Goal: Task Accomplishment & Management: Complete application form

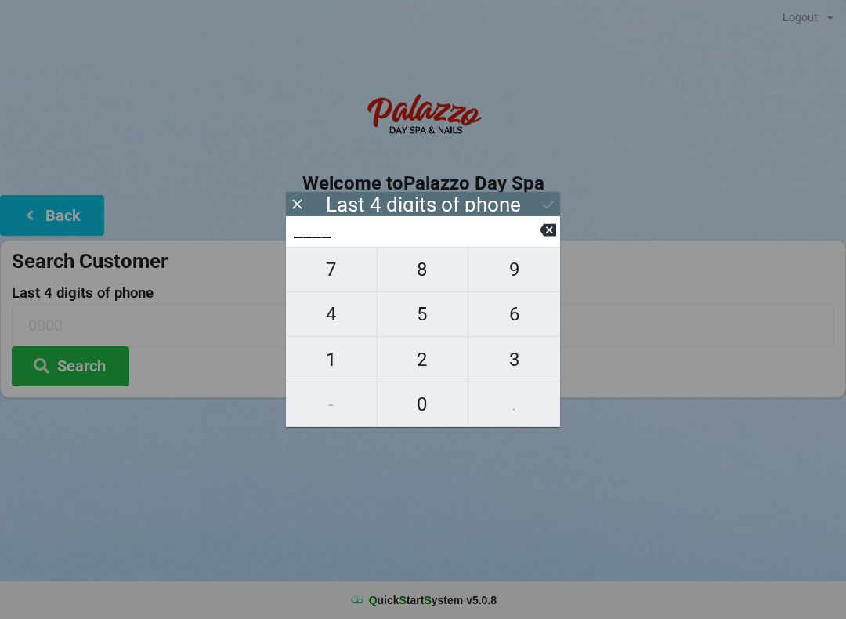
click at [427, 331] on span "5" at bounding box center [423, 314] width 91 height 33
type input "5___"
click at [512, 325] on span "6" at bounding box center [515, 314] width 92 height 33
type input "56__"
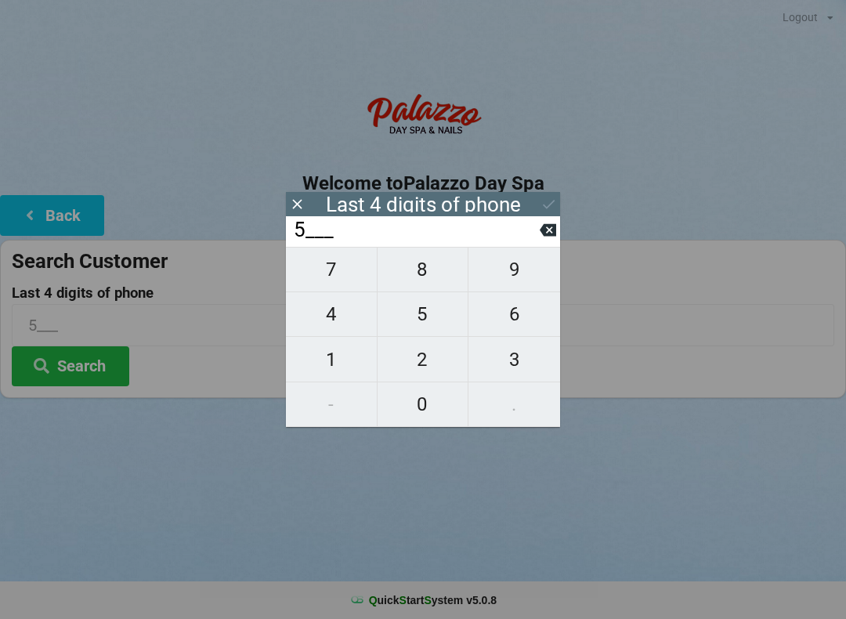
type input "56__"
click at [520, 317] on span "6" at bounding box center [515, 314] width 92 height 33
type input "566_"
click at [426, 411] on span "0" at bounding box center [423, 404] width 91 height 33
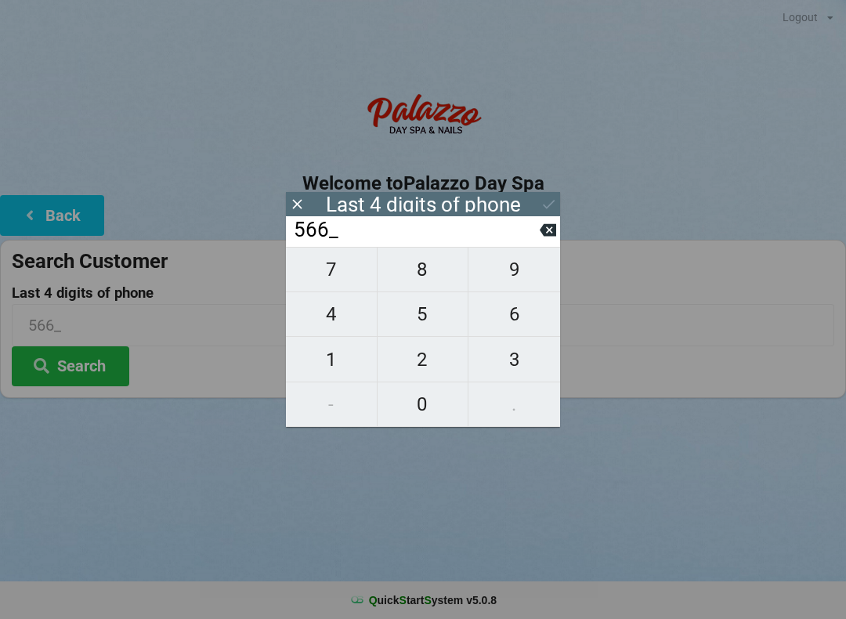
type input "5660"
click at [91, 376] on button "Search" at bounding box center [71, 366] width 118 height 40
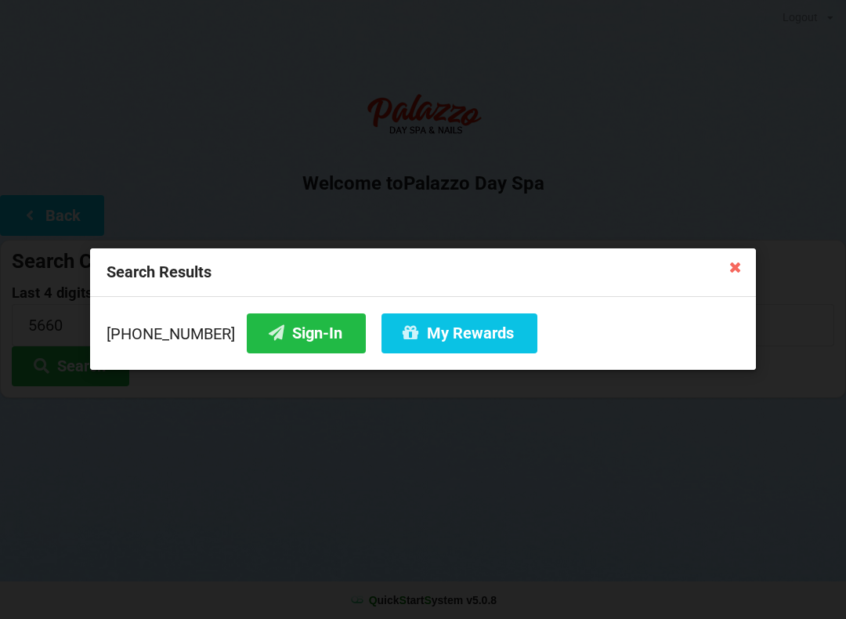
click at [465, 333] on button "My Rewards" at bounding box center [460, 333] width 156 height 40
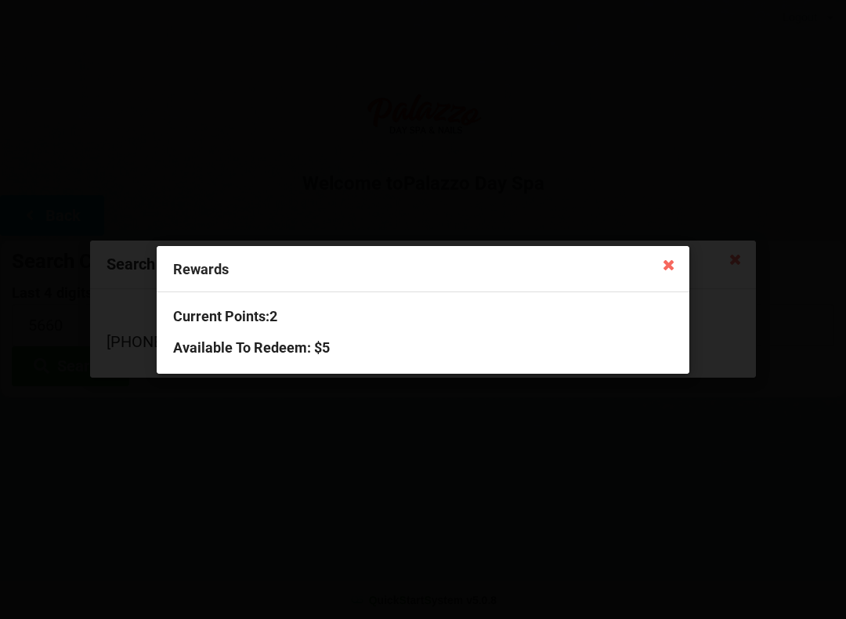
click at [661, 275] on icon at bounding box center [669, 263] width 25 height 25
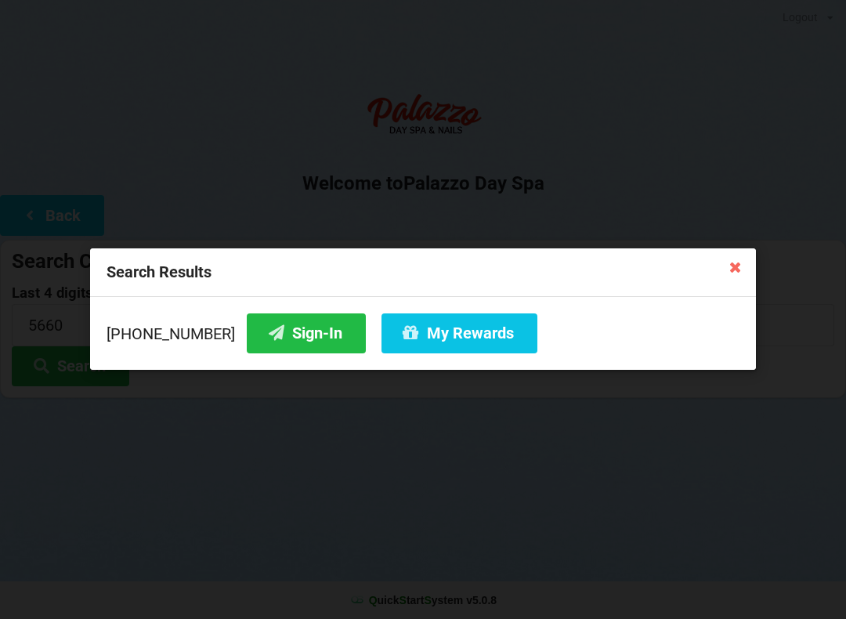
click at [737, 270] on icon at bounding box center [735, 266] width 25 height 25
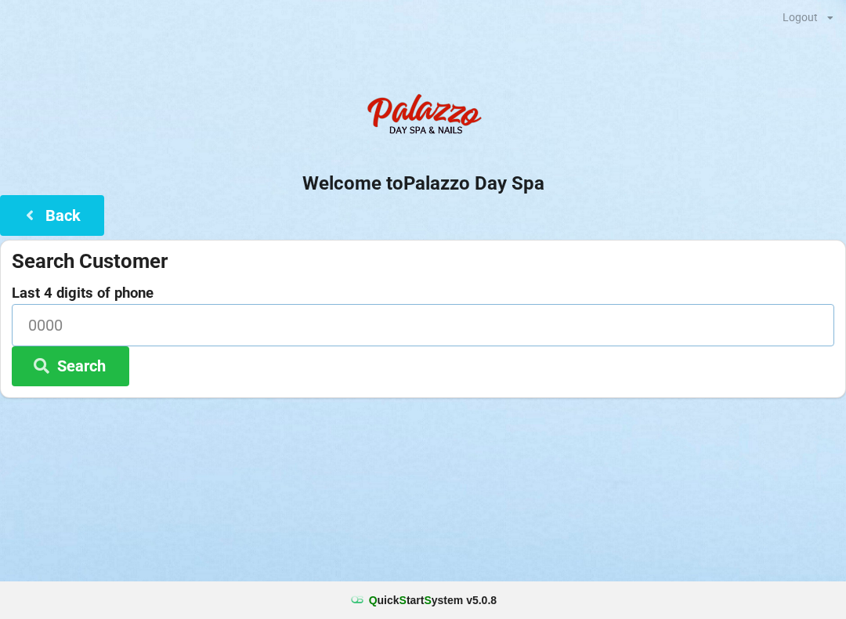
click at [49, 314] on input at bounding box center [423, 325] width 823 height 42
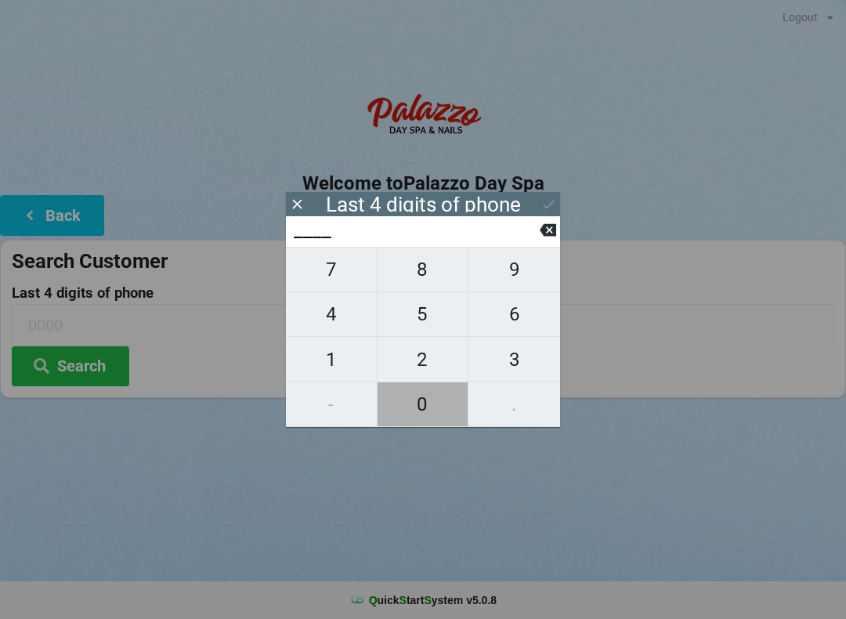
click at [421, 402] on span "0" at bounding box center [423, 404] width 91 height 33
type input "0___"
click at [549, 236] on icon at bounding box center [548, 230] width 16 height 16
type input "____"
click at [507, 367] on span "3" at bounding box center [515, 359] width 92 height 33
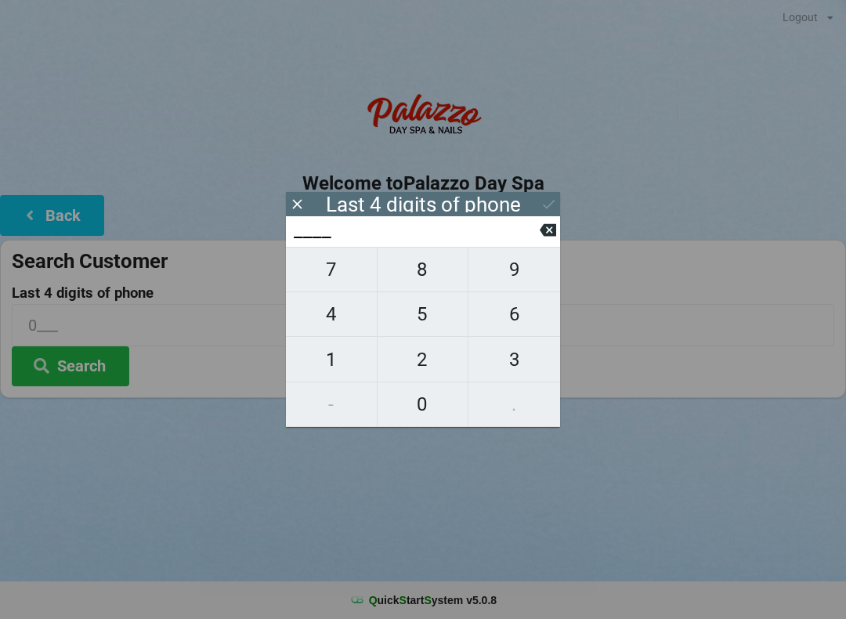
type input "3___"
click at [327, 314] on span "4" at bounding box center [331, 314] width 91 height 33
type input "34__"
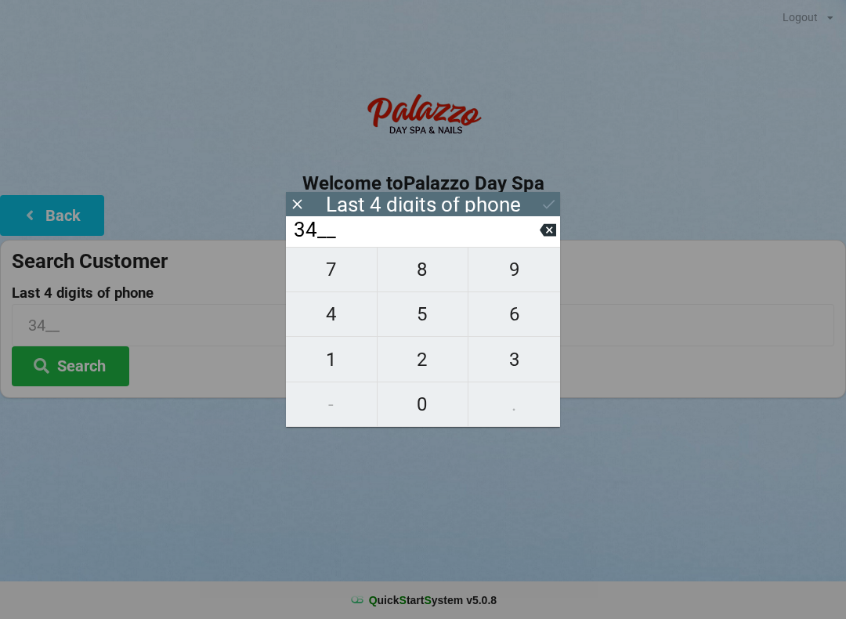
click at [330, 266] on span "7" at bounding box center [331, 269] width 91 height 33
type input "347_"
click at [411, 322] on span "5" at bounding box center [423, 314] width 91 height 33
type input "3475"
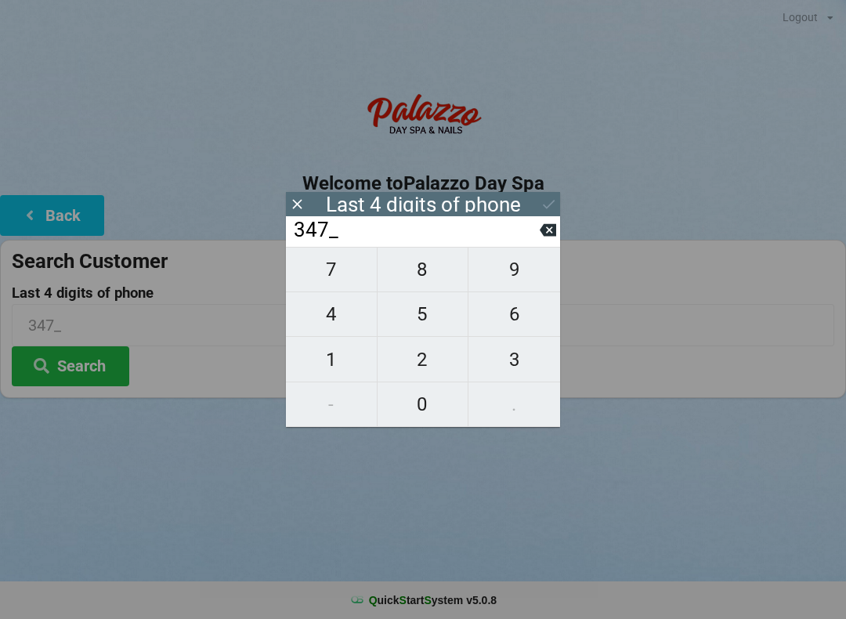
type input "3475"
click at [96, 360] on button "Search" at bounding box center [71, 366] width 118 height 40
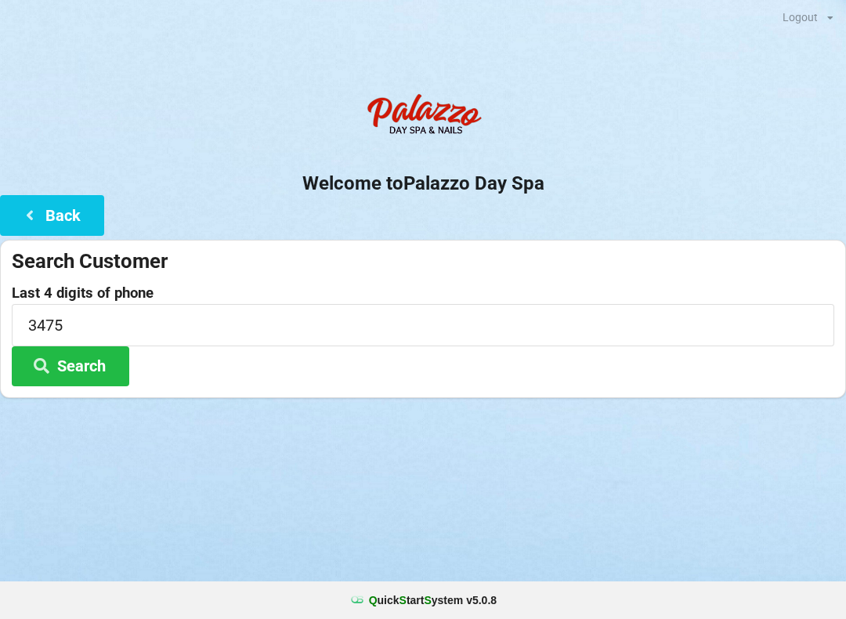
click at [37, 199] on button "Back" at bounding box center [52, 215] width 104 height 40
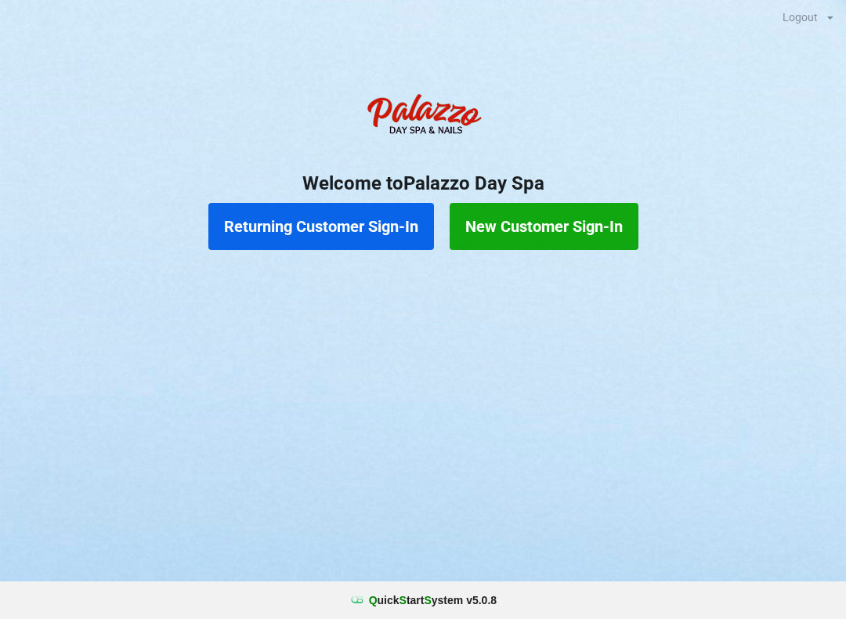
click at [507, 230] on button "New Customer Sign-In" at bounding box center [544, 226] width 189 height 47
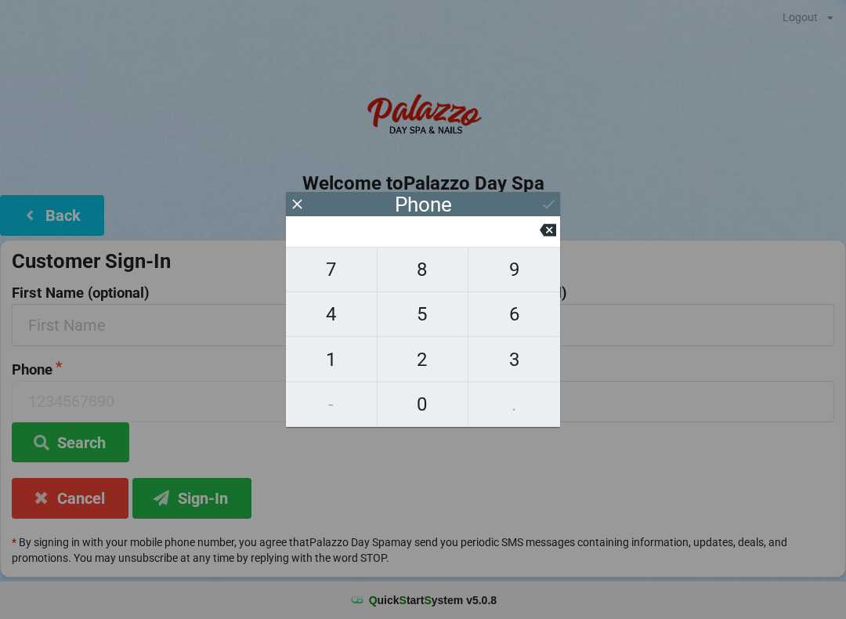
click at [330, 323] on span "4" at bounding box center [331, 314] width 91 height 33
type input "4"
click at [430, 412] on span "0" at bounding box center [423, 404] width 91 height 33
type input "40"
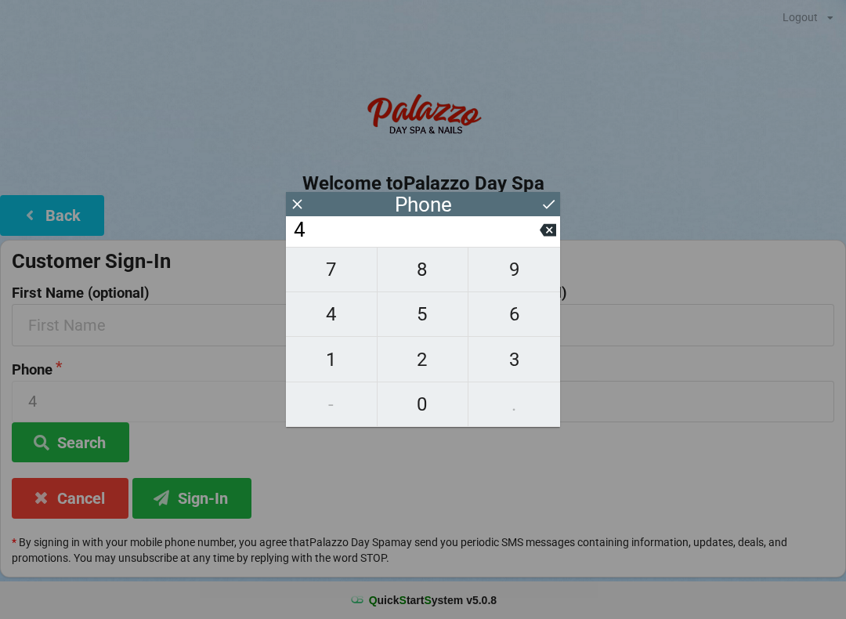
type input "40"
click at [335, 357] on span "1" at bounding box center [331, 359] width 91 height 33
type input "401"
click at [502, 277] on span "9" at bounding box center [515, 269] width 92 height 33
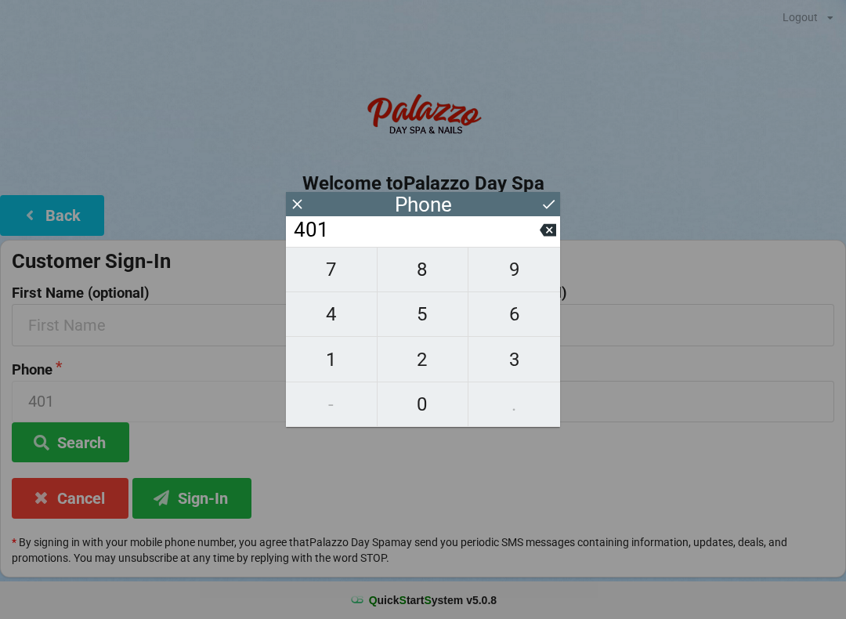
type input "4019"
click at [418, 361] on span "2" at bounding box center [423, 359] width 91 height 33
type input "40192"
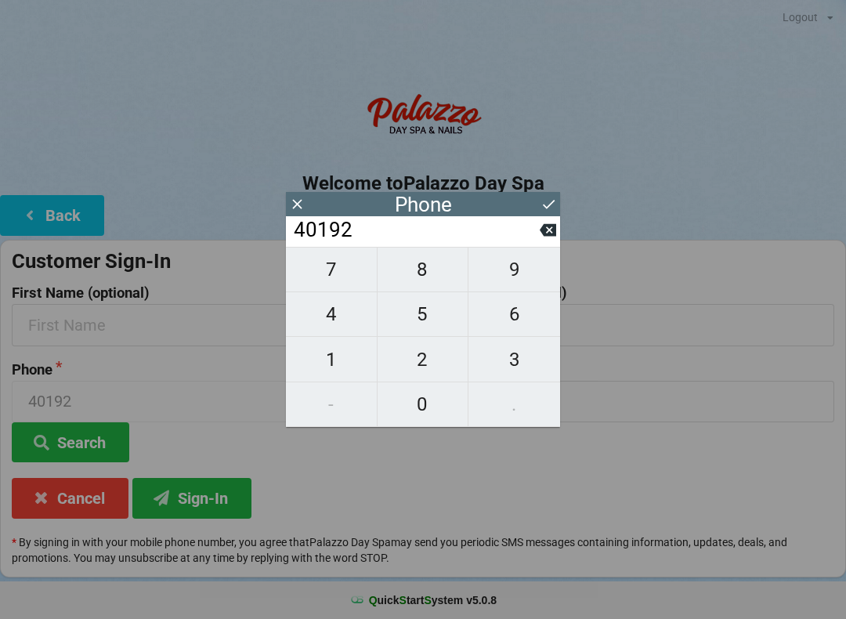
click at [506, 364] on span "3" at bounding box center [515, 359] width 92 height 33
type input "401923"
click at [515, 365] on span "3" at bounding box center [515, 359] width 92 height 33
type input "4019233"
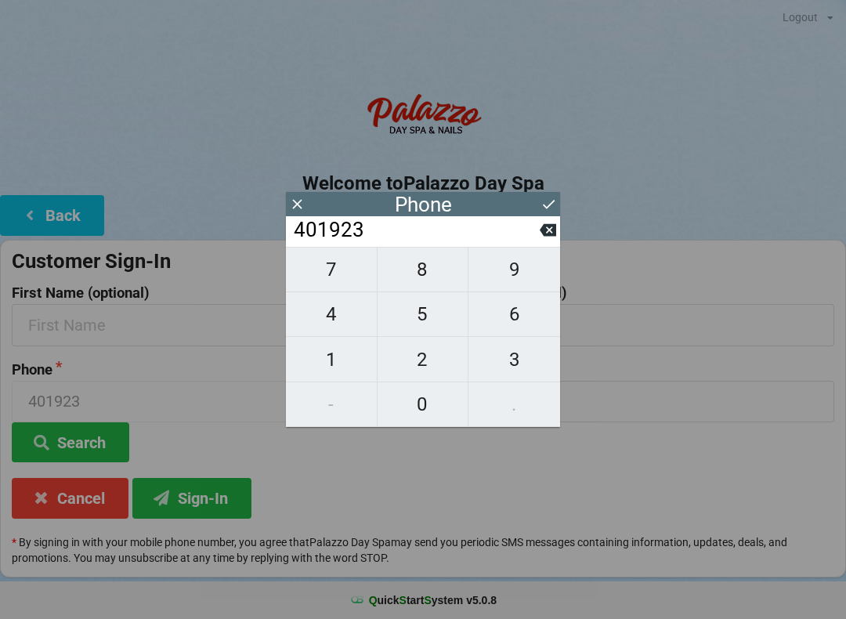
type input "4019233"
click at [339, 309] on span "4" at bounding box center [331, 314] width 91 height 33
type input "40192334"
click at [338, 270] on span "7" at bounding box center [331, 269] width 91 height 33
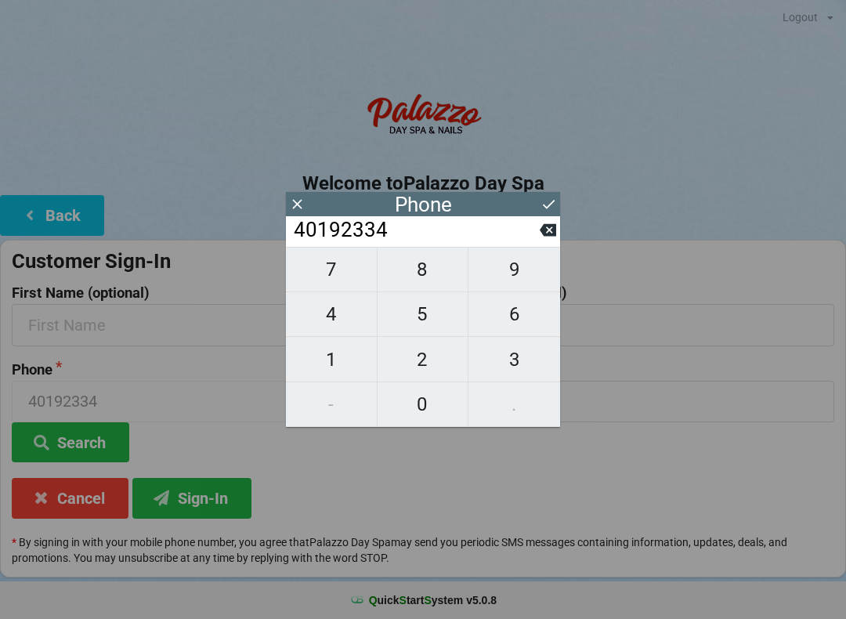
type input "401923347"
click at [424, 329] on span "5" at bounding box center [423, 314] width 91 height 33
type input "4019233475"
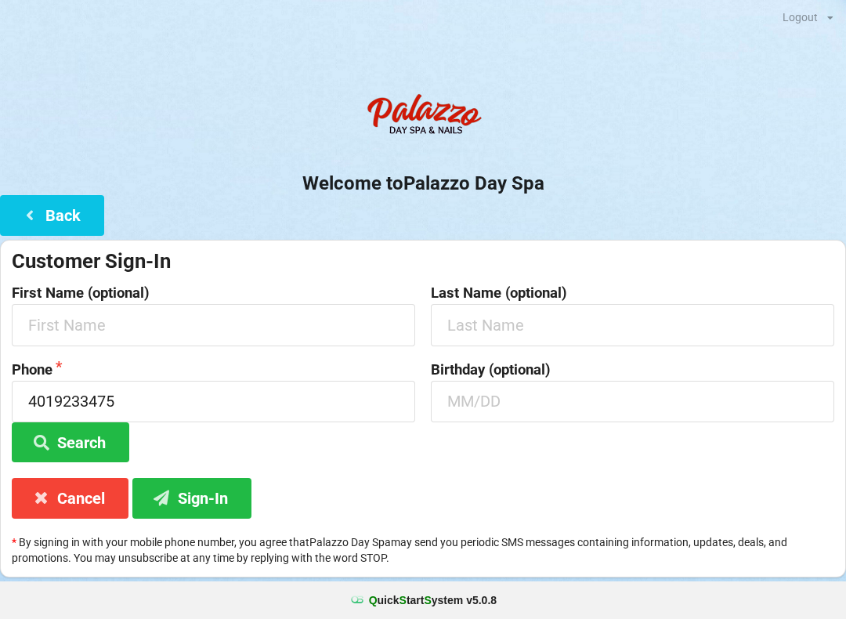
click at [426, 494] on div "Customer Sign-In First Name (optional) Last Name (optional) Phone [PHONE_NUMBER…" at bounding box center [423, 409] width 846 height 338
click at [125, 399] on input "4019233475" at bounding box center [213, 402] width 403 height 42
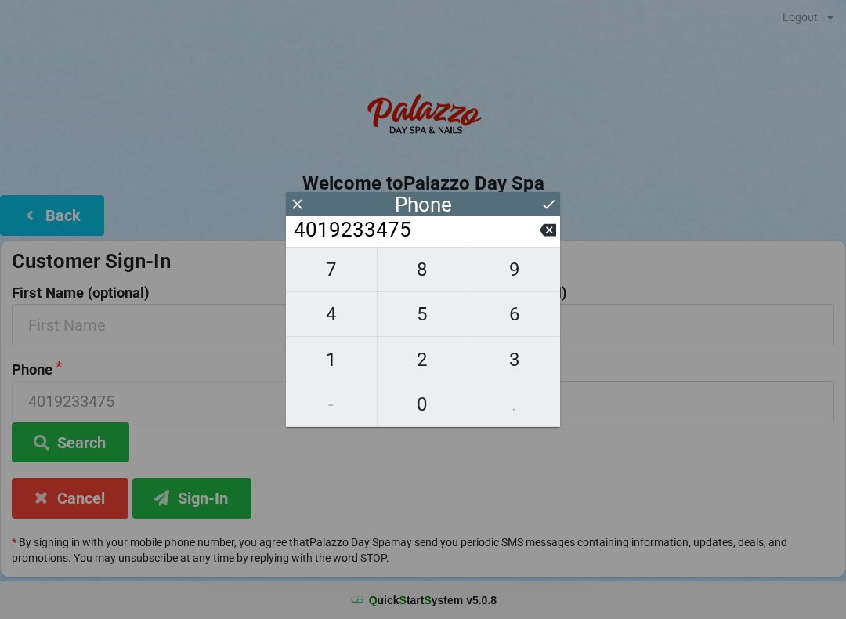
click at [554, 237] on icon at bounding box center [548, 230] width 16 height 13
type input "401923347"
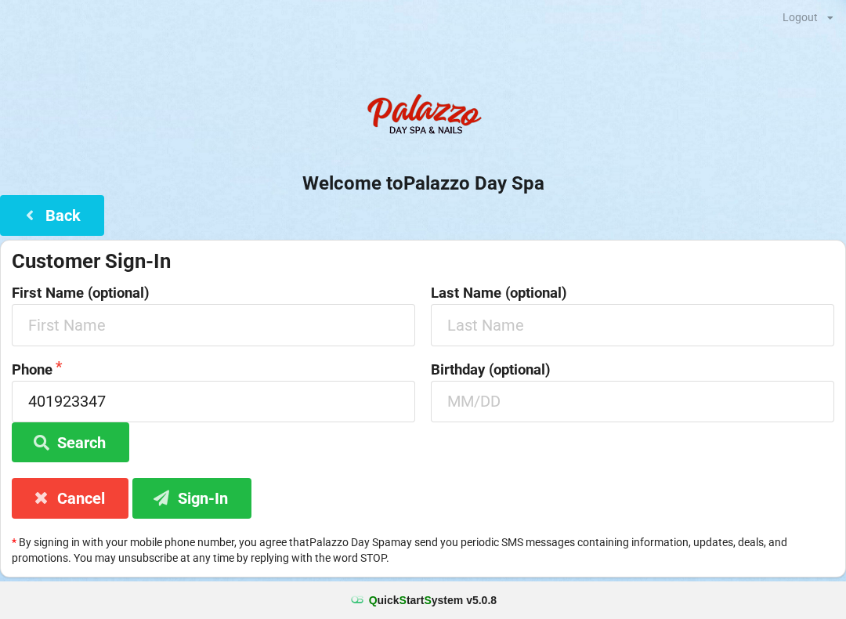
click at [553, 240] on div "Customer Sign-In First Name (optional) Last Name (optional) Phone 401923347 Sea…" at bounding box center [423, 409] width 846 height 338
click at [56, 403] on input "401923347" at bounding box center [213, 402] width 403 height 42
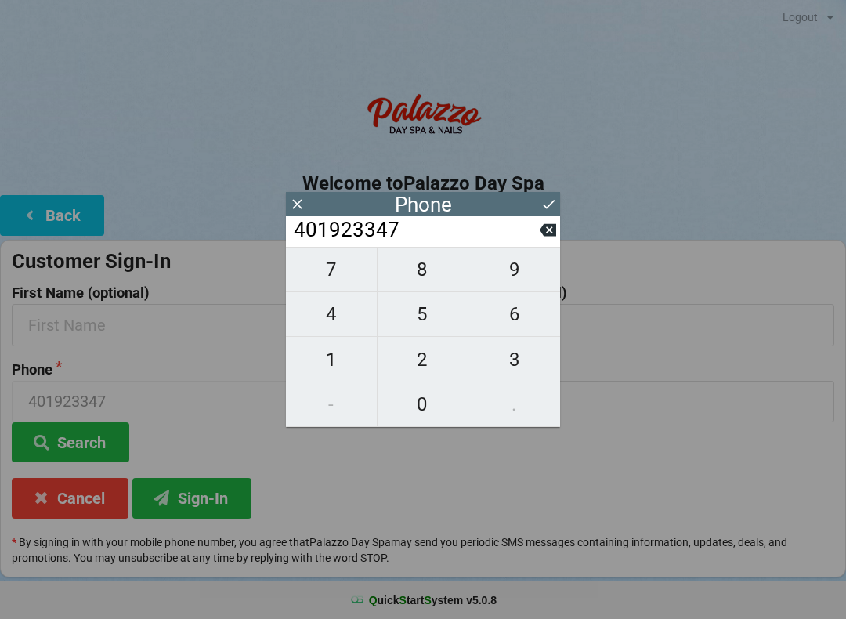
click at [537, 237] on input "401923347" at bounding box center [416, 230] width 248 height 25
click at [538, 243] on input "401923347" at bounding box center [416, 230] width 248 height 25
click at [531, 236] on input "401923347" at bounding box center [416, 230] width 248 height 25
click at [344, 233] on input "401923347" at bounding box center [416, 230] width 248 height 25
click at [341, 233] on input "401923347" at bounding box center [416, 230] width 248 height 25
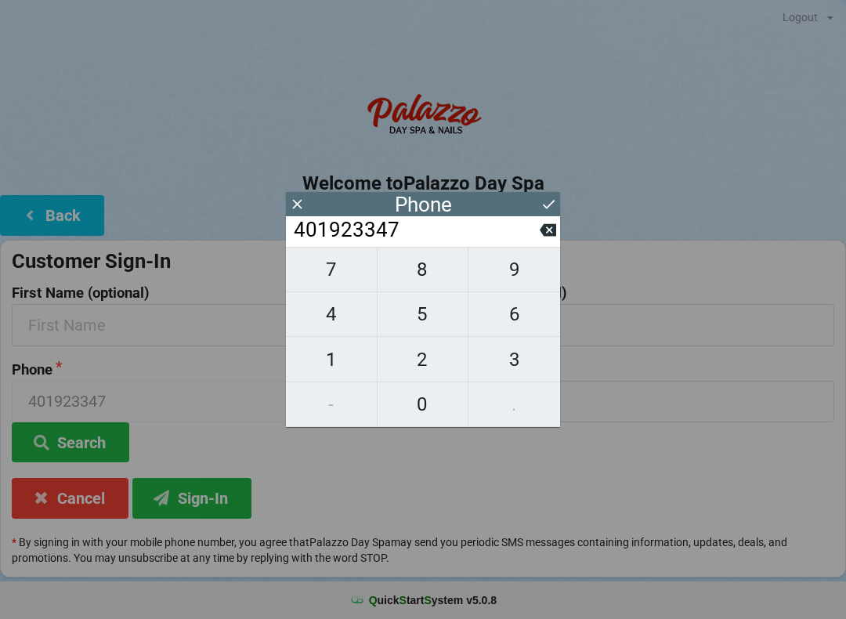
click at [545, 237] on icon at bounding box center [548, 230] width 16 height 13
type input "40192334"
click at [539, 229] on input "40192334" at bounding box center [416, 230] width 248 height 25
type input "40192334"
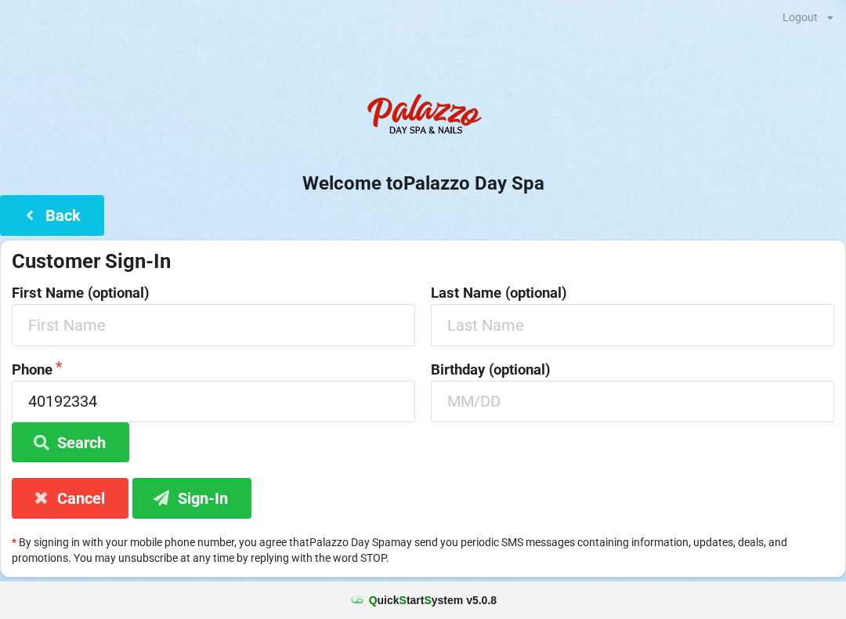
click at [545, 237] on div "Welcome to Palazzo Day Spa Back Customer Sign-In First Name (optional) Last Nam…" at bounding box center [423, 331] width 846 height 492
click at [65, 400] on input "40192334" at bounding box center [213, 402] width 403 height 42
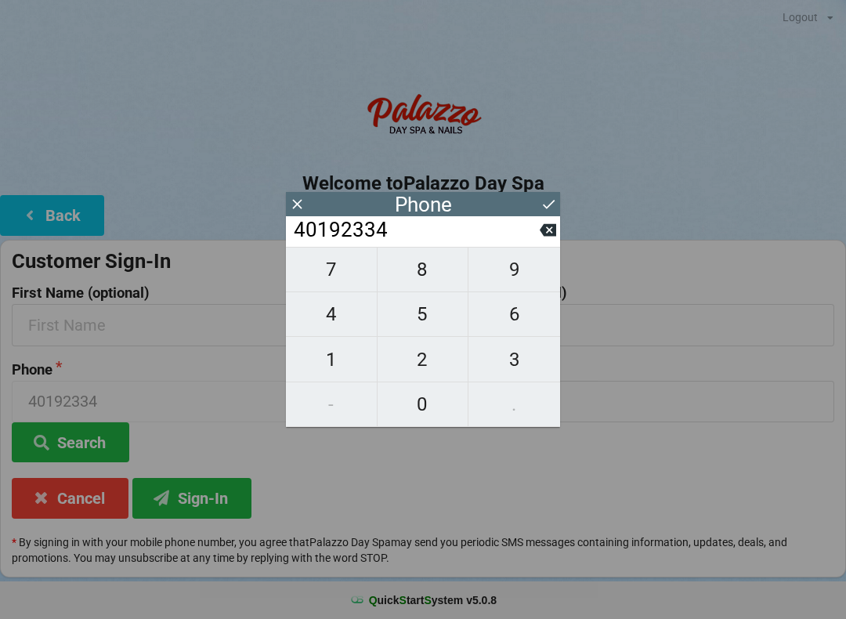
click at [544, 241] on button at bounding box center [548, 229] width 16 height 21
click at [551, 236] on icon at bounding box center [548, 230] width 16 height 13
click at [548, 237] on icon at bounding box center [548, 230] width 16 height 13
click at [554, 229] on icon at bounding box center [548, 230] width 16 height 16
click at [545, 237] on icon at bounding box center [548, 230] width 16 height 13
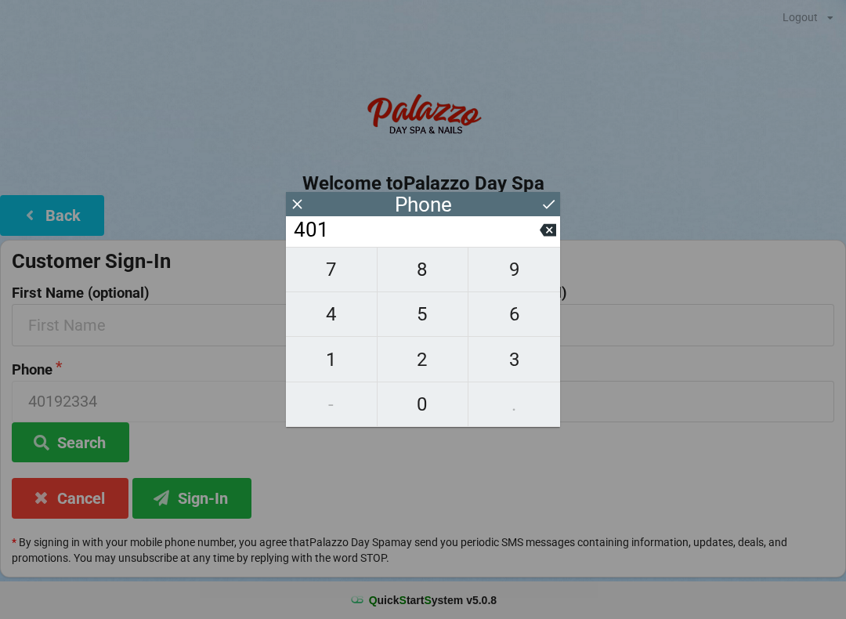
click at [548, 237] on icon at bounding box center [548, 230] width 16 height 16
type input "40"
click at [322, 276] on span "7" at bounding box center [331, 269] width 91 height 33
type input "407"
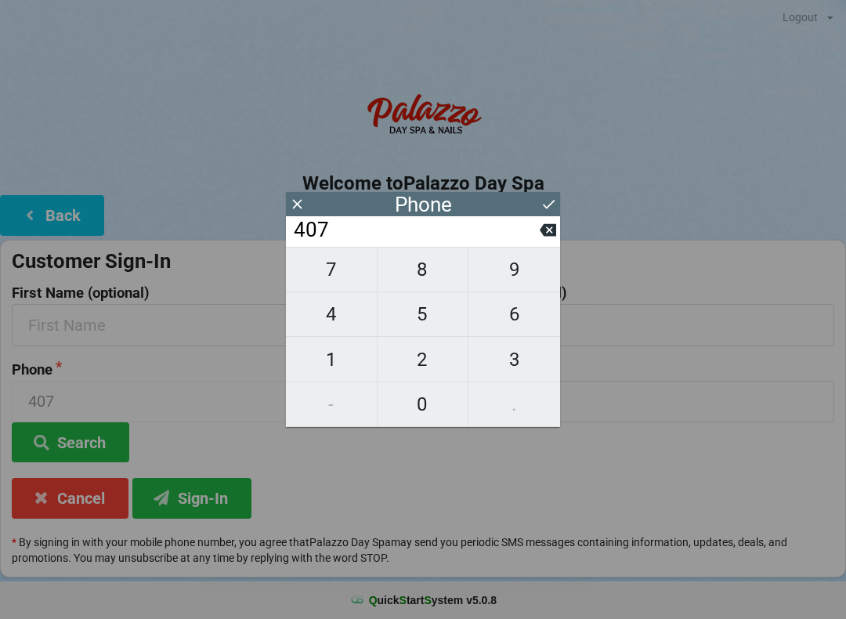
click at [504, 272] on span "9" at bounding box center [515, 269] width 92 height 33
type input "4079"
click at [413, 366] on span "2" at bounding box center [423, 359] width 91 height 33
type input "40792"
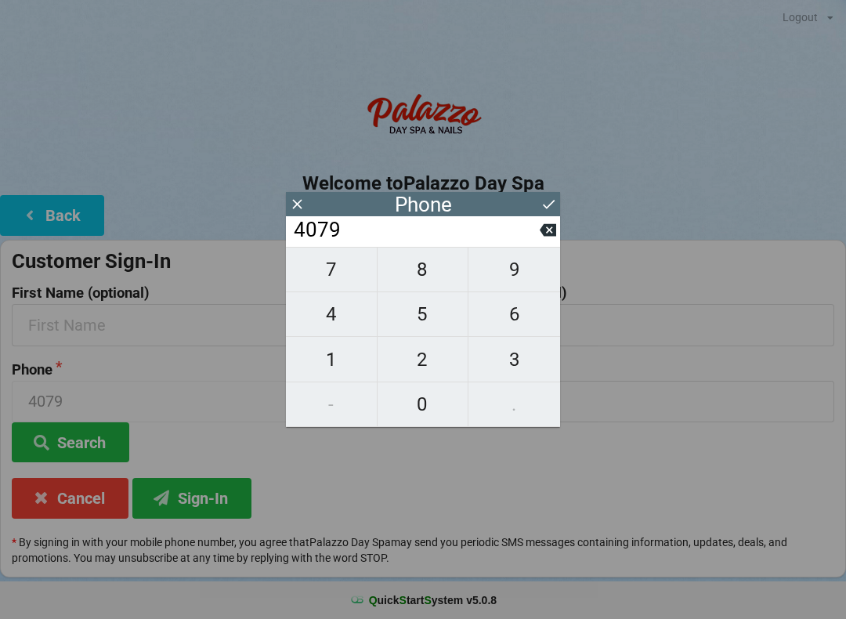
type input "40792"
click at [505, 362] on span "3" at bounding box center [515, 359] width 92 height 33
type input "407923"
click at [508, 368] on span "3" at bounding box center [515, 359] width 92 height 33
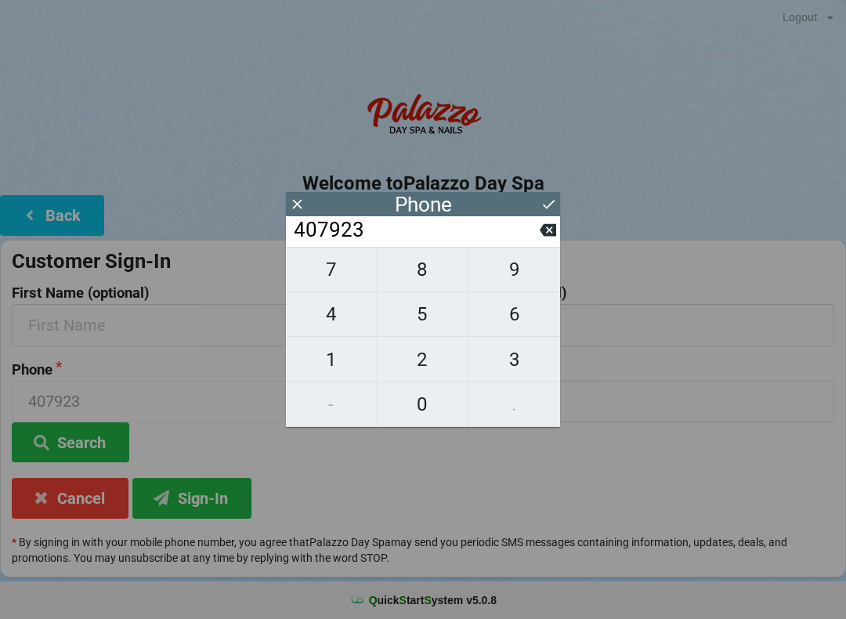
type input "4079233"
click at [339, 317] on span "4" at bounding box center [331, 314] width 91 height 33
type input "40792334"
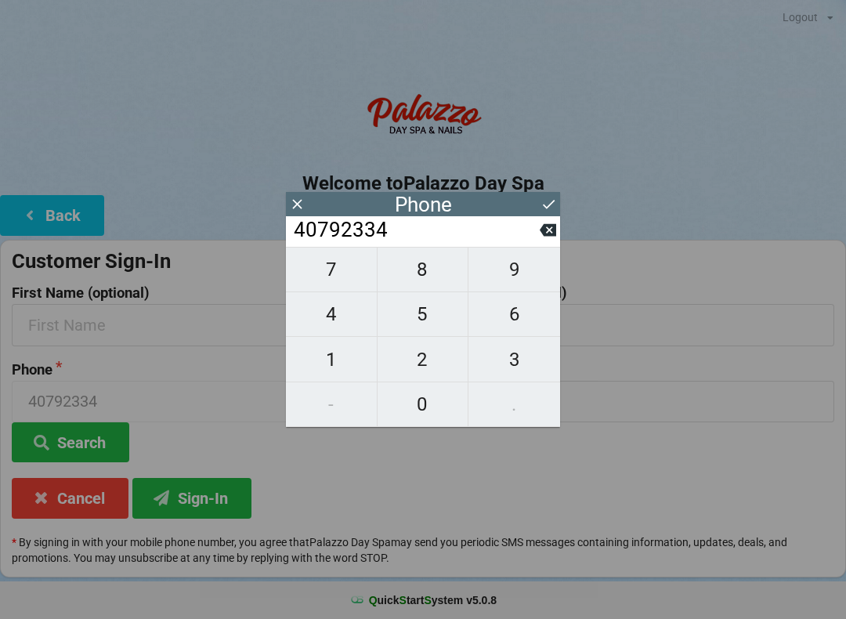
click at [329, 274] on span "7" at bounding box center [331, 269] width 91 height 33
type input "407923347"
click at [418, 324] on span "5" at bounding box center [423, 314] width 91 height 33
type input "4079233475"
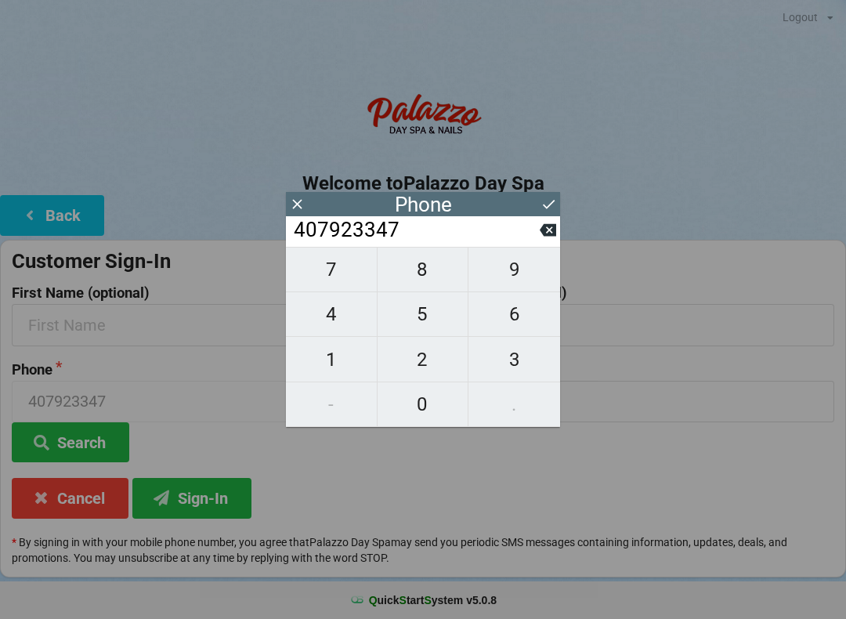
type input "4079233475"
click at [67, 428] on button "Search" at bounding box center [71, 442] width 118 height 40
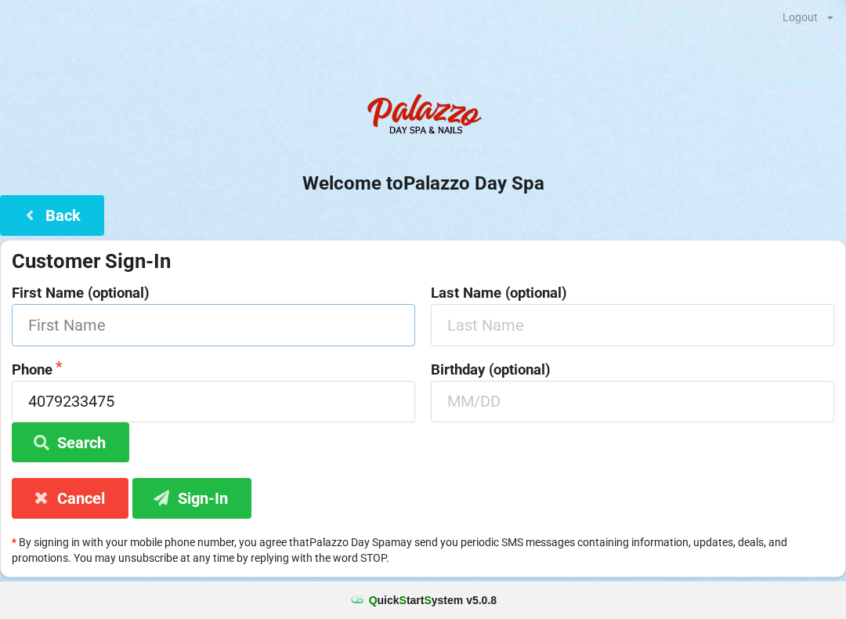
click at [46, 325] on input "text" at bounding box center [213, 325] width 403 height 42
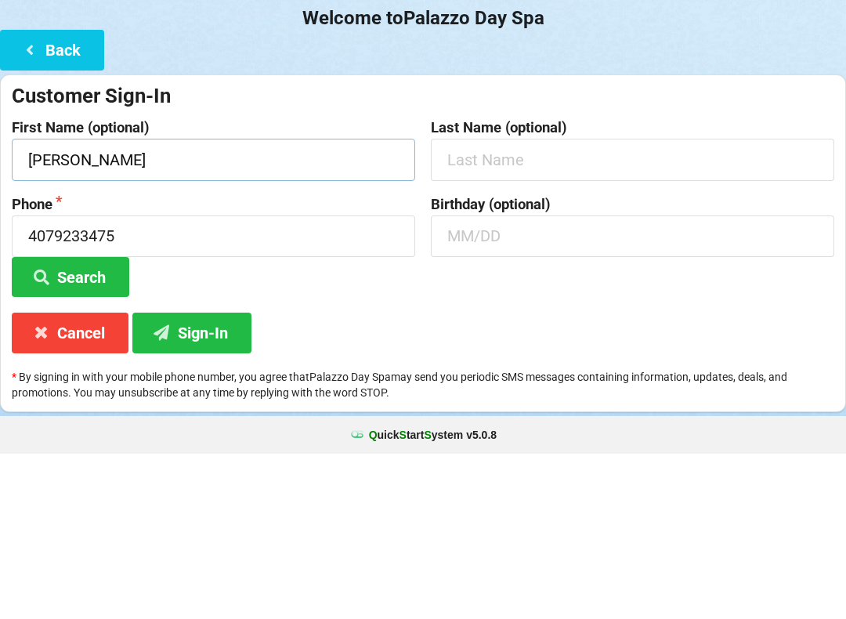
type input "[PERSON_NAME]"
click at [466, 304] on input "text" at bounding box center [632, 325] width 403 height 42
type input "[GEOGRAPHIC_DATA]"
click at [497, 381] on input "text" at bounding box center [632, 402] width 403 height 42
click at [71, 422] on button "Search" at bounding box center [71, 442] width 118 height 40
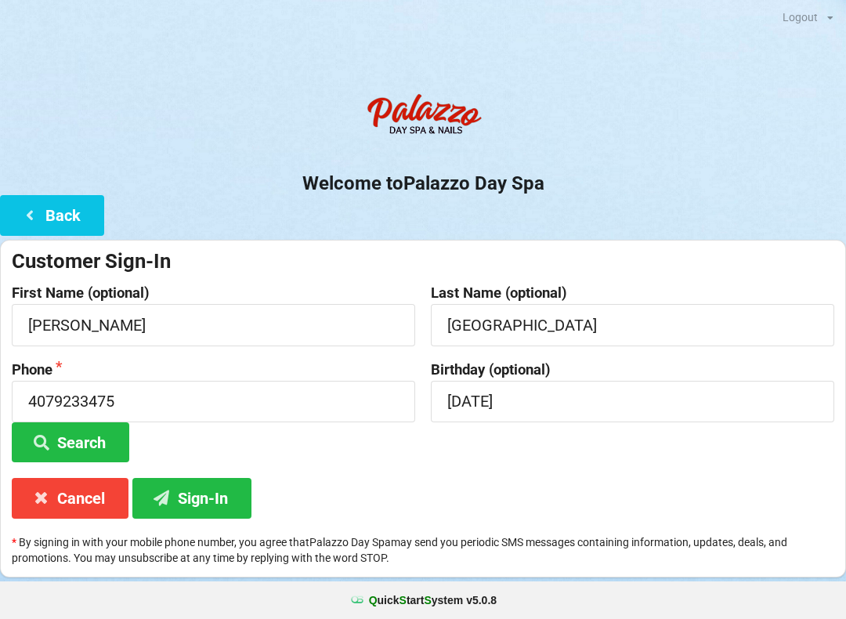
click at [178, 492] on button "Sign-In" at bounding box center [191, 498] width 119 height 40
click at [513, 399] on input "[DATE]" at bounding box center [632, 402] width 403 height 42
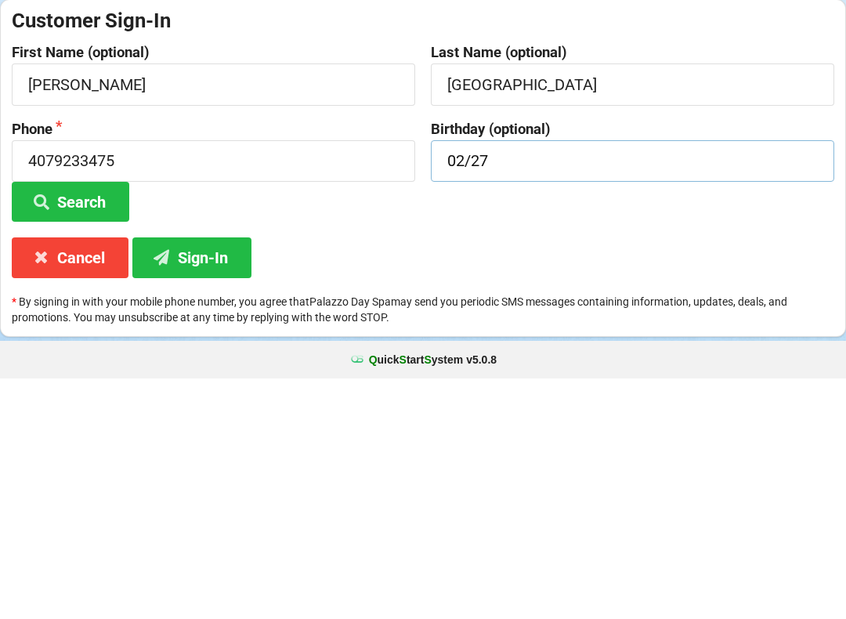
type input "02/27"
click at [177, 478] on button "Sign-In" at bounding box center [191, 498] width 119 height 40
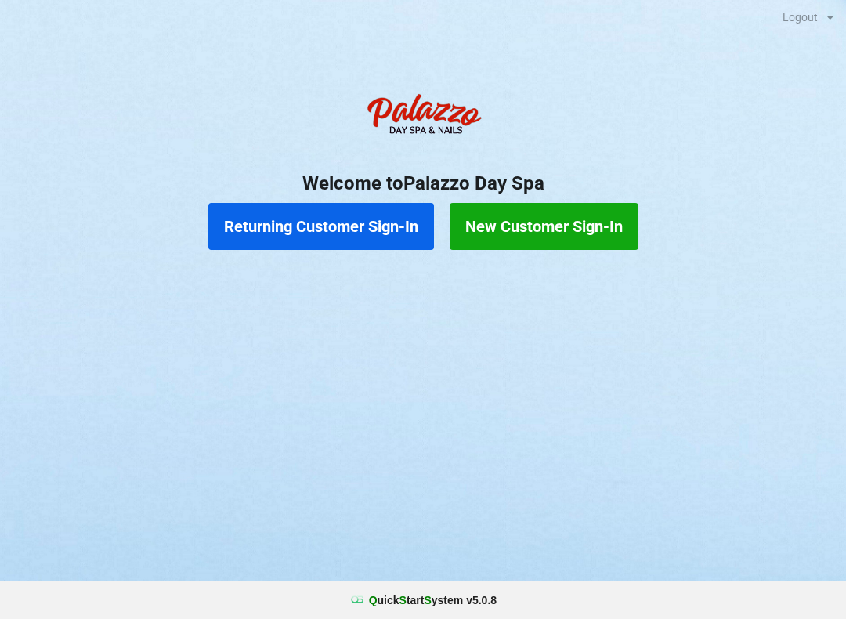
click at [300, 230] on button "Returning Customer Sign-In" at bounding box center [321, 226] width 226 height 47
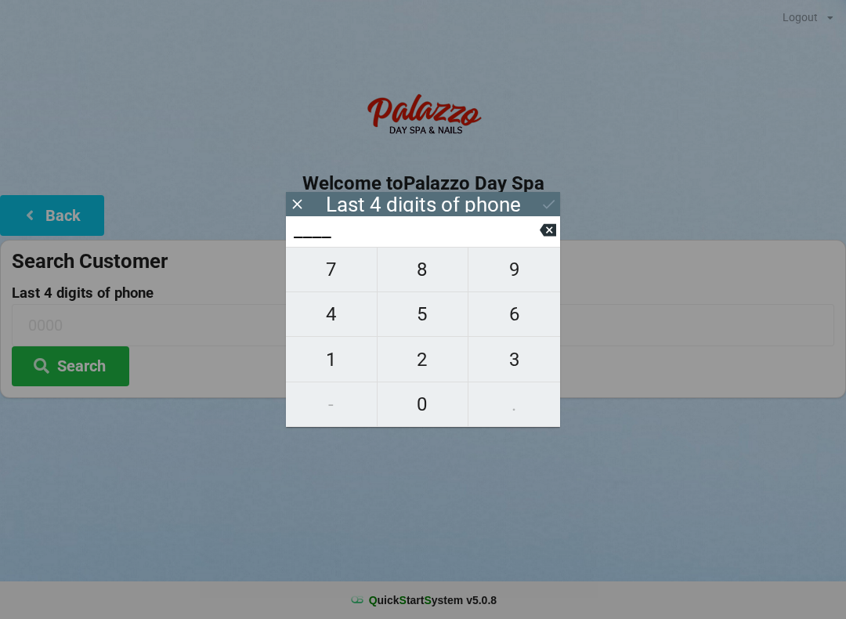
click at [513, 351] on span "3" at bounding box center [515, 359] width 92 height 33
type input "3___"
click at [343, 278] on span "7" at bounding box center [331, 269] width 91 height 33
type input "37__"
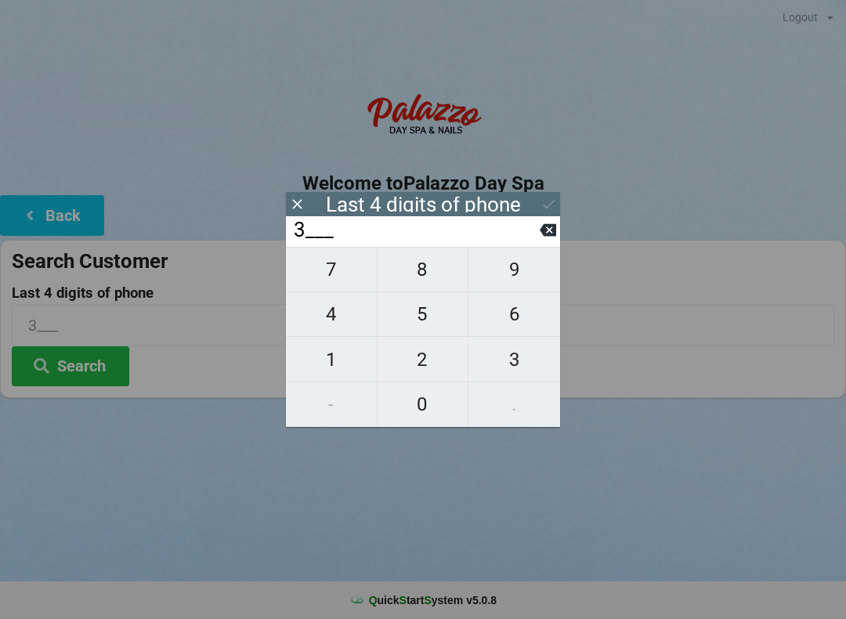
type input "37__"
click at [437, 279] on span "8" at bounding box center [423, 269] width 91 height 33
type input "378_"
click at [427, 421] on span "0" at bounding box center [423, 404] width 91 height 33
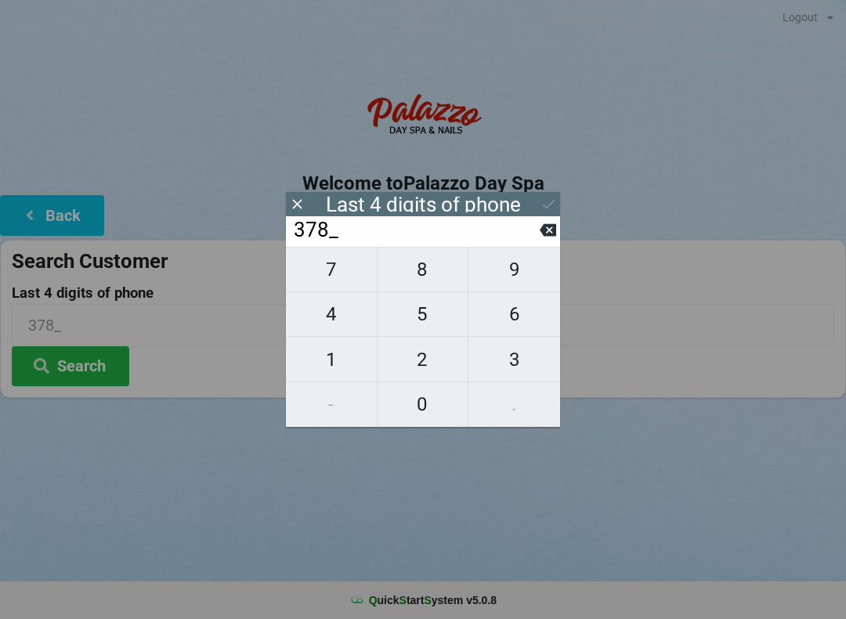
type input "3780"
click at [547, 207] on icon at bounding box center [549, 204] width 16 height 16
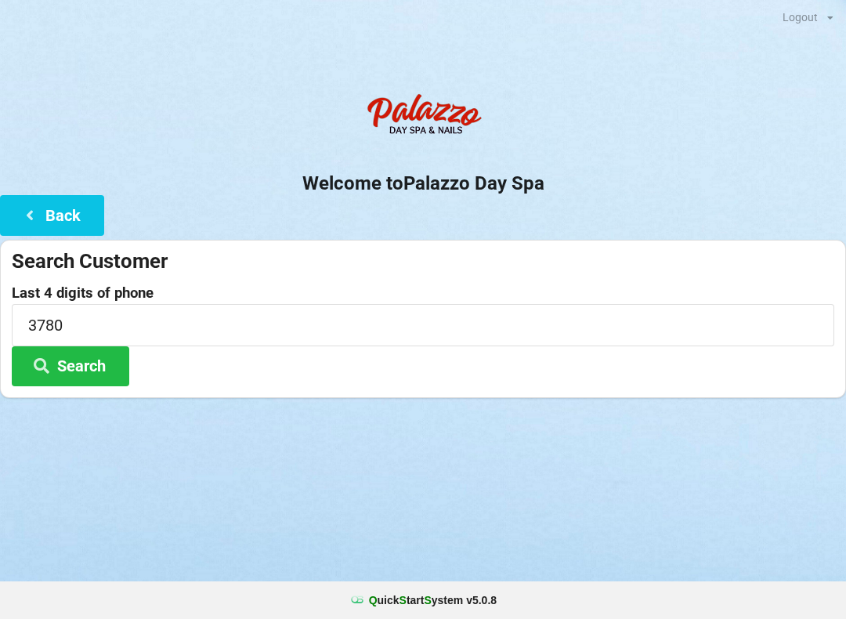
click at [78, 370] on button "Search" at bounding box center [71, 366] width 118 height 40
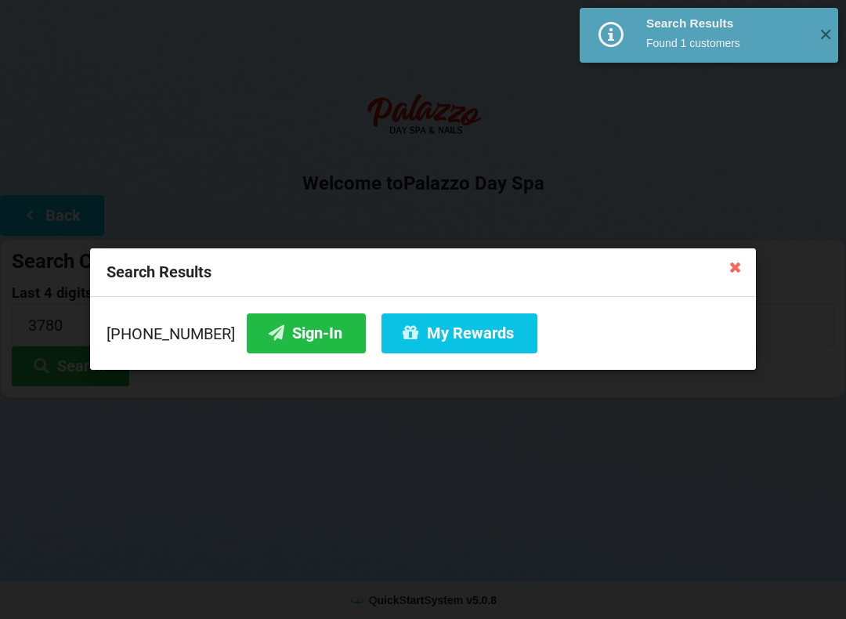
click at [261, 331] on button "Sign-In" at bounding box center [306, 333] width 119 height 40
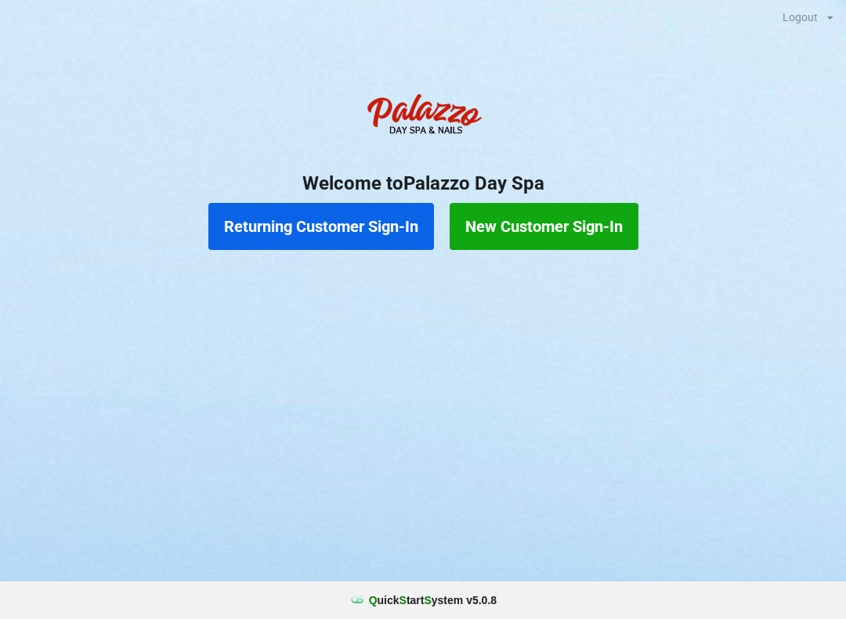
click at [335, 223] on button "Returning Customer Sign-In" at bounding box center [321, 226] width 226 height 47
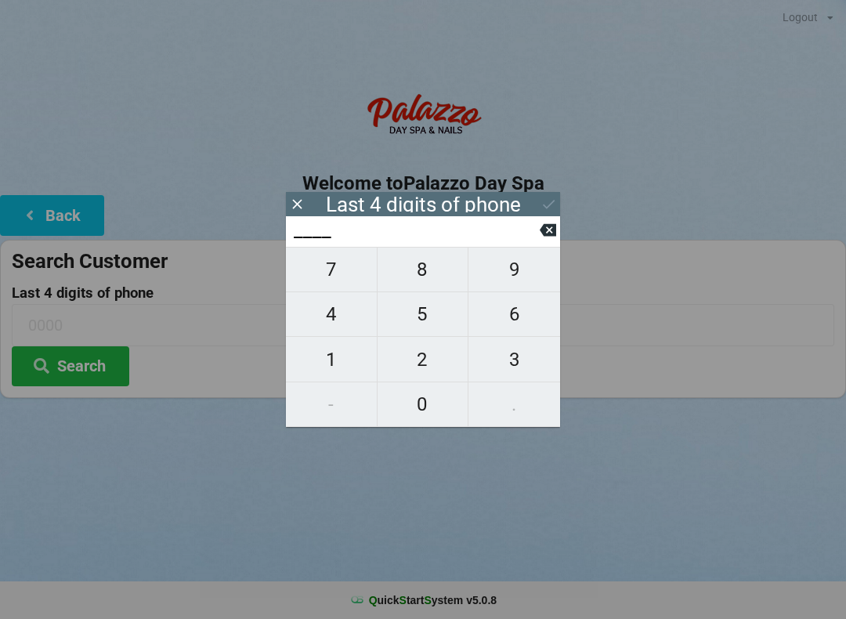
click at [514, 259] on button "9" at bounding box center [515, 269] width 92 height 45
type input "9___"
click at [545, 226] on button at bounding box center [548, 229] width 16 height 21
click at [512, 362] on span "3" at bounding box center [515, 359] width 92 height 33
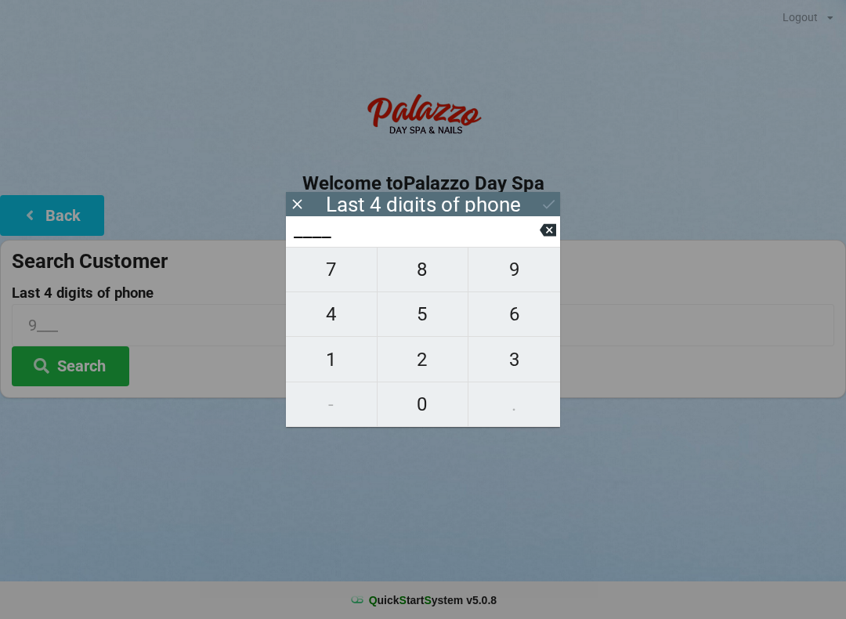
type input "3___"
click at [433, 356] on span "2" at bounding box center [423, 359] width 91 height 33
type input "32__"
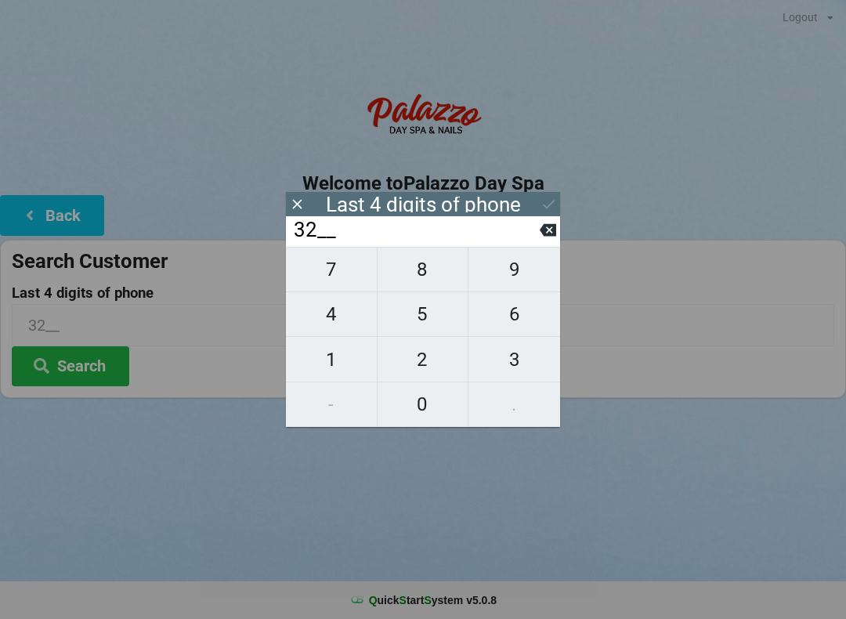
click at [325, 356] on span "1" at bounding box center [331, 359] width 91 height 33
type input "321_"
click at [432, 286] on span "8" at bounding box center [423, 269] width 91 height 33
type input "3218"
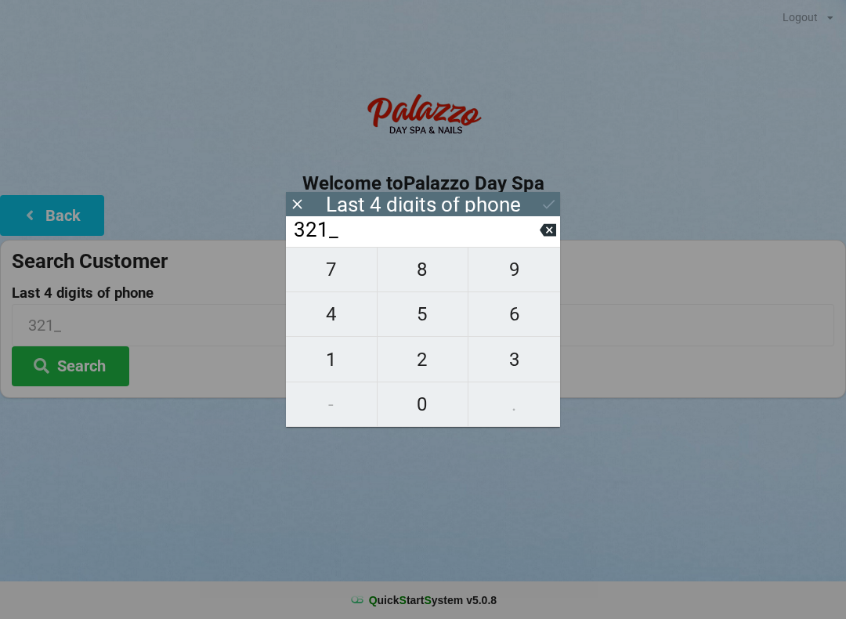
type input "3218"
click at [537, 233] on input "3218" at bounding box center [416, 230] width 248 height 25
click at [536, 240] on input "3218" at bounding box center [416, 230] width 248 height 25
click at [549, 237] on icon at bounding box center [548, 230] width 16 height 13
click at [548, 231] on icon at bounding box center [548, 230] width 16 height 13
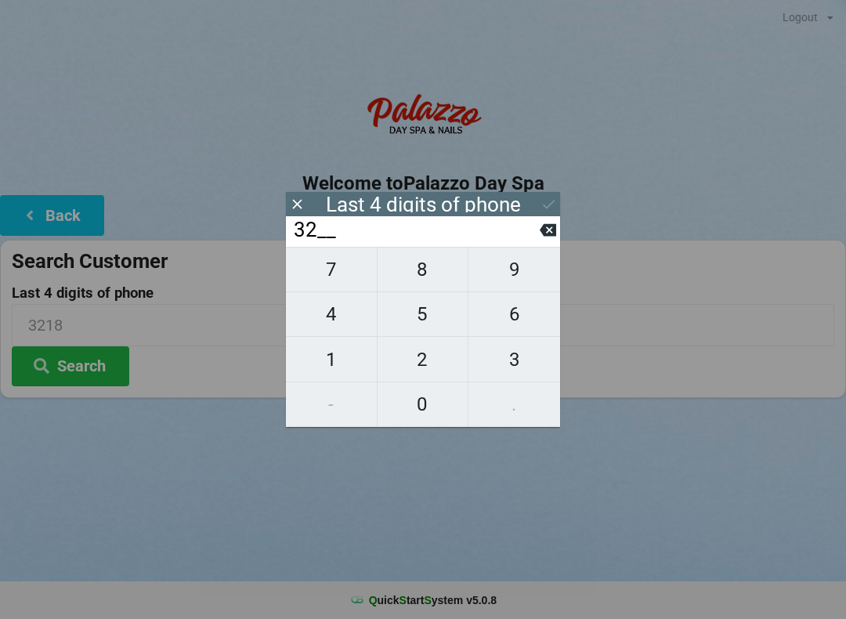
click at [536, 241] on input "32__" at bounding box center [416, 230] width 248 height 25
click at [536, 240] on input "32__" at bounding box center [416, 230] width 248 height 25
click at [535, 241] on input "32__" at bounding box center [416, 230] width 248 height 25
click at [543, 234] on icon at bounding box center [548, 230] width 16 height 13
click at [536, 241] on input "3___" at bounding box center [416, 230] width 248 height 25
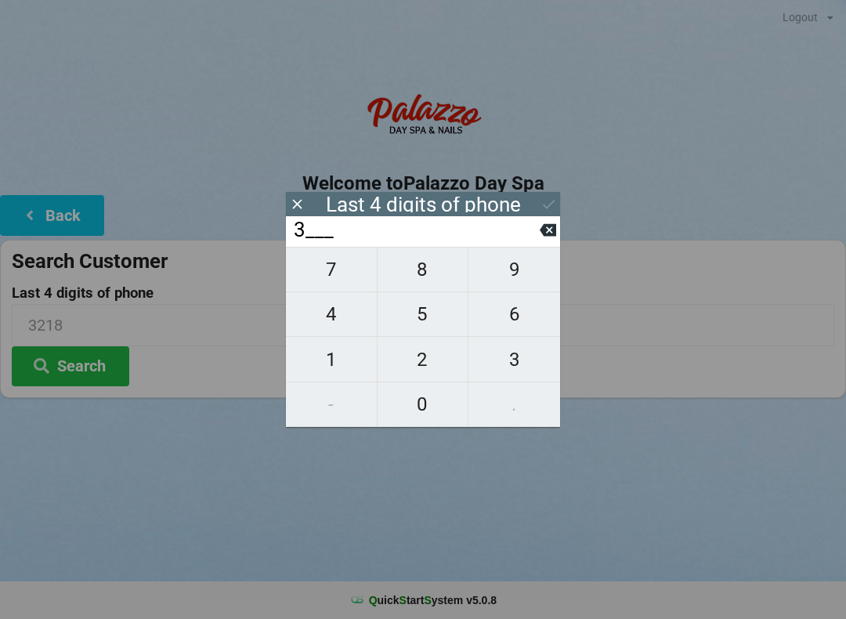
click at [540, 238] on icon at bounding box center [548, 230] width 16 height 16
click at [509, 271] on span "9" at bounding box center [515, 269] width 92 height 33
type input "9___"
click at [515, 366] on span "3" at bounding box center [515, 359] width 92 height 33
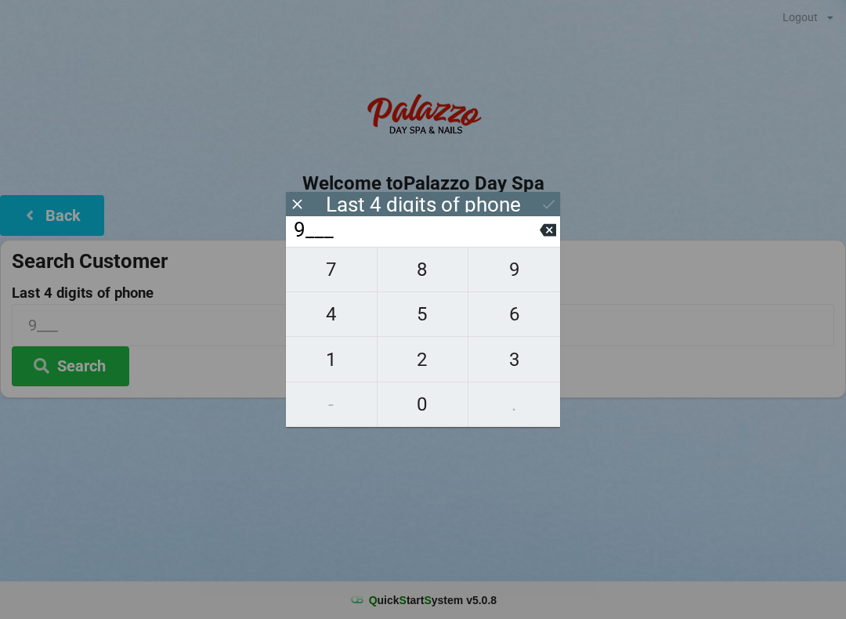
type input "93__"
click at [421, 313] on span "5" at bounding box center [423, 314] width 91 height 33
type input "935_"
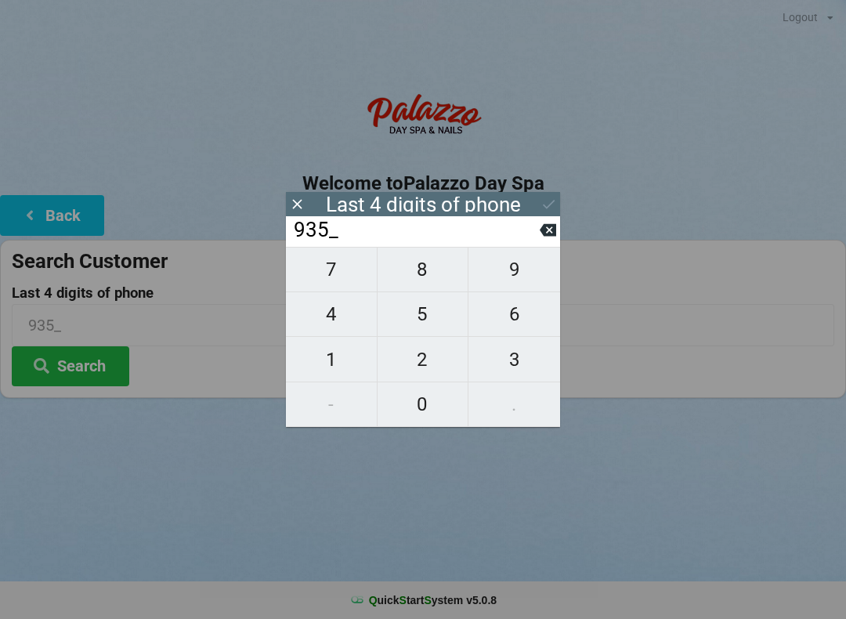
click at [333, 270] on span "7" at bounding box center [331, 269] width 91 height 33
type input "9357"
click at [545, 200] on icon at bounding box center [549, 204] width 16 height 16
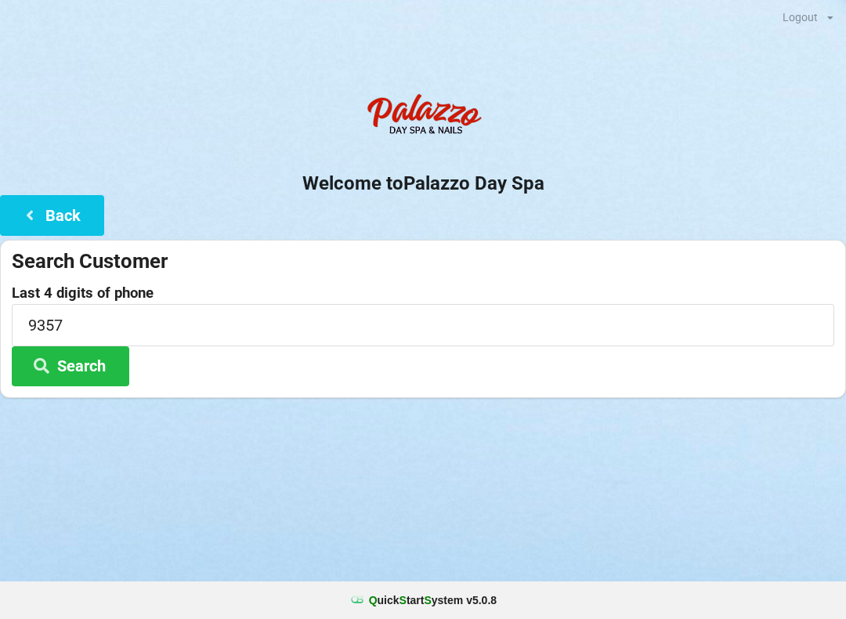
click at [97, 363] on button "Search" at bounding box center [71, 366] width 118 height 40
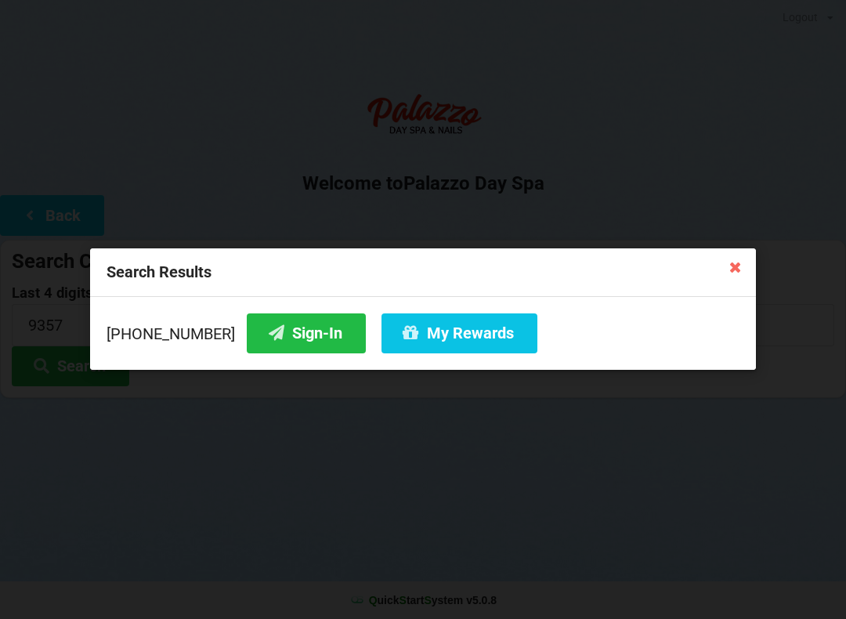
click at [292, 345] on button "Sign-In" at bounding box center [306, 333] width 119 height 40
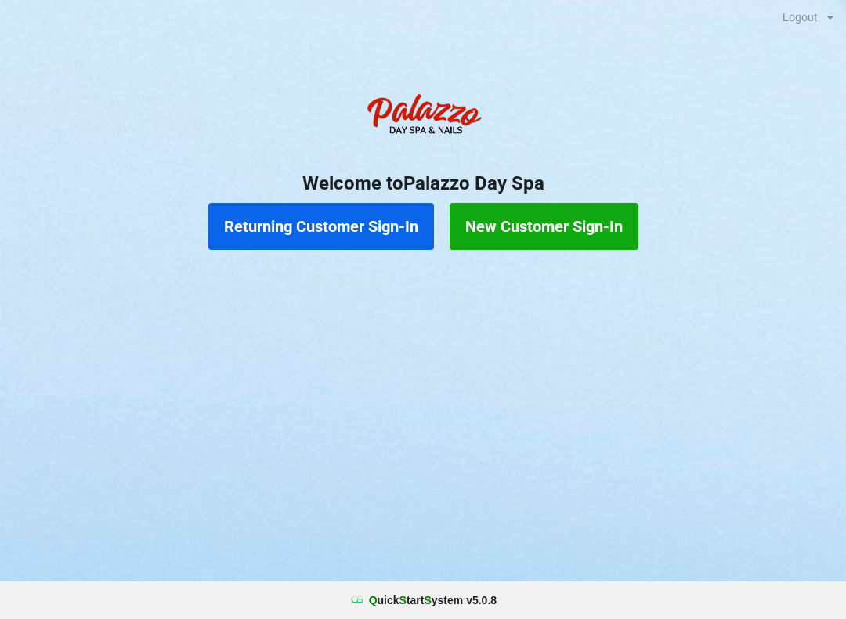
click at [352, 242] on button "Returning Customer Sign-In" at bounding box center [321, 226] width 226 height 47
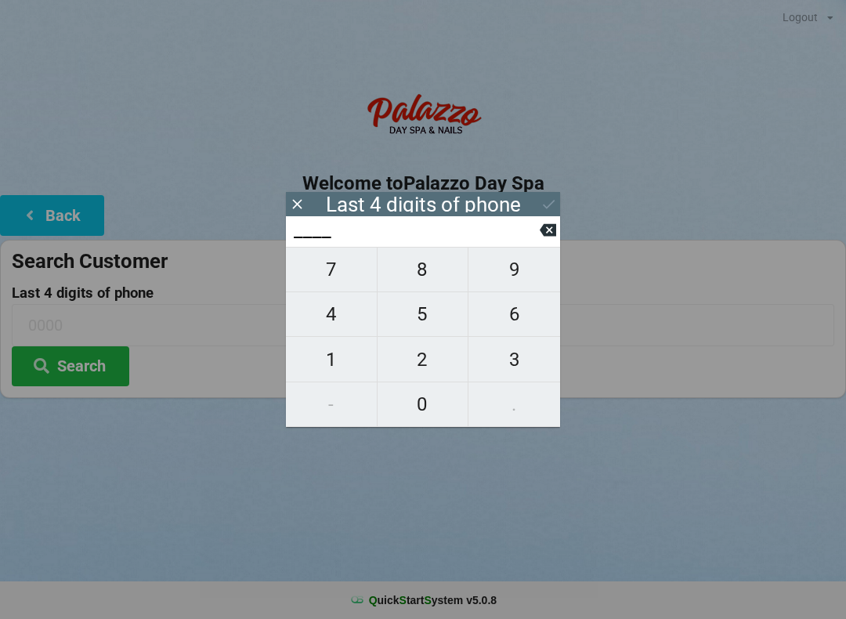
click at [522, 318] on span "6" at bounding box center [515, 314] width 92 height 33
type input "6___"
click at [349, 285] on span "7" at bounding box center [331, 269] width 91 height 33
type input "67__"
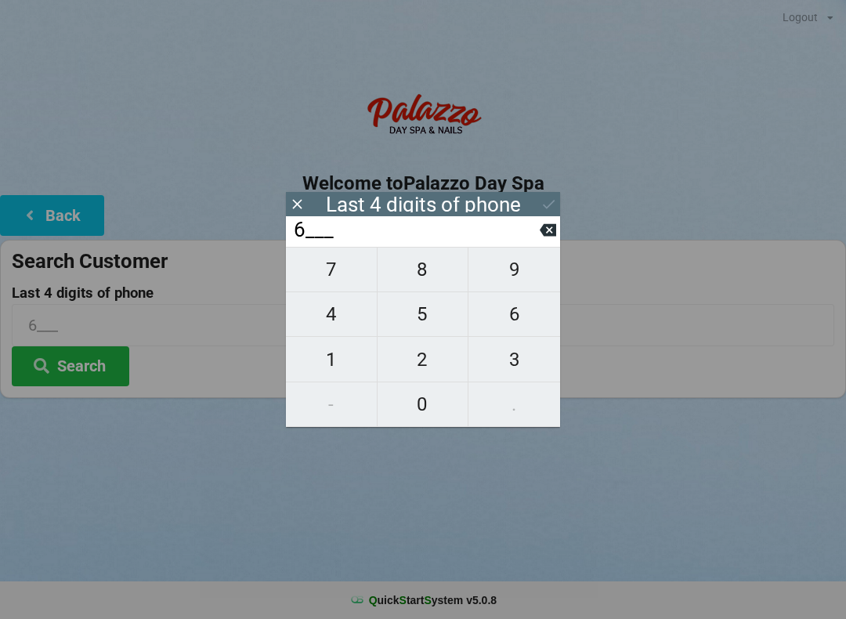
type input "67__"
click at [346, 325] on span "4" at bounding box center [331, 314] width 91 height 33
type input "674_"
click at [425, 411] on span "0" at bounding box center [423, 404] width 91 height 33
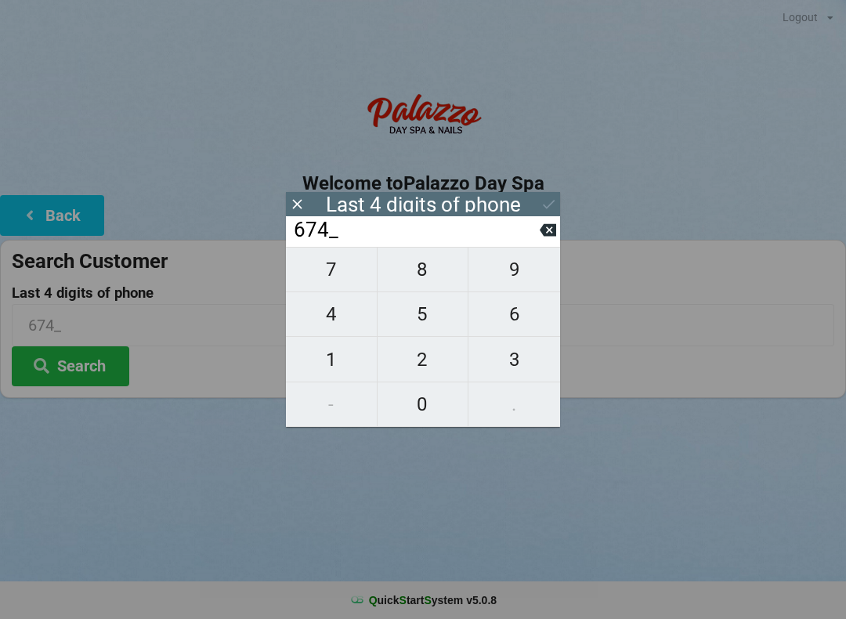
type input "6740"
click at [660, 308] on input "6740" at bounding box center [423, 325] width 823 height 42
click at [494, 206] on div "Last 4 digits of phone" at bounding box center [423, 205] width 195 height 16
click at [96, 378] on button "Search" at bounding box center [71, 366] width 118 height 40
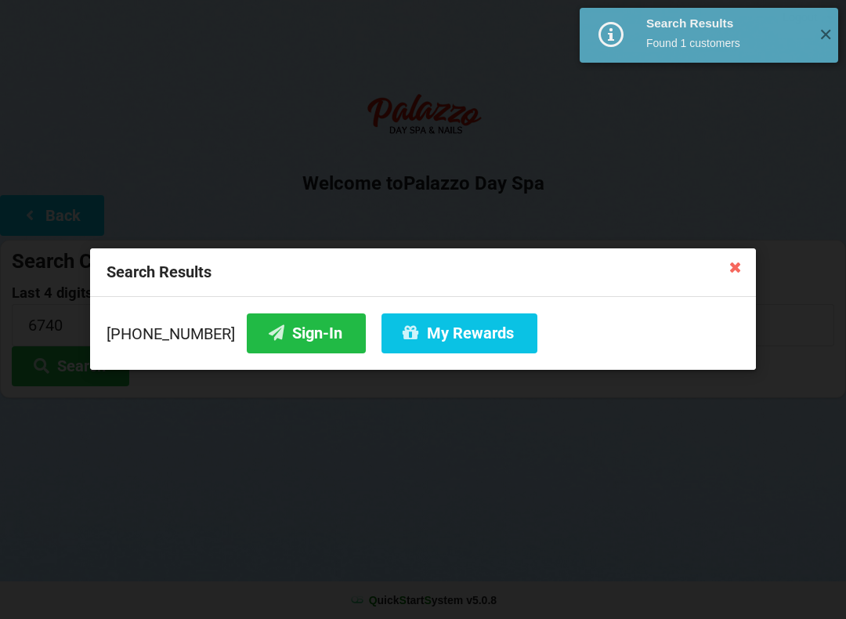
click at [285, 335] on button "Sign-In" at bounding box center [306, 333] width 119 height 40
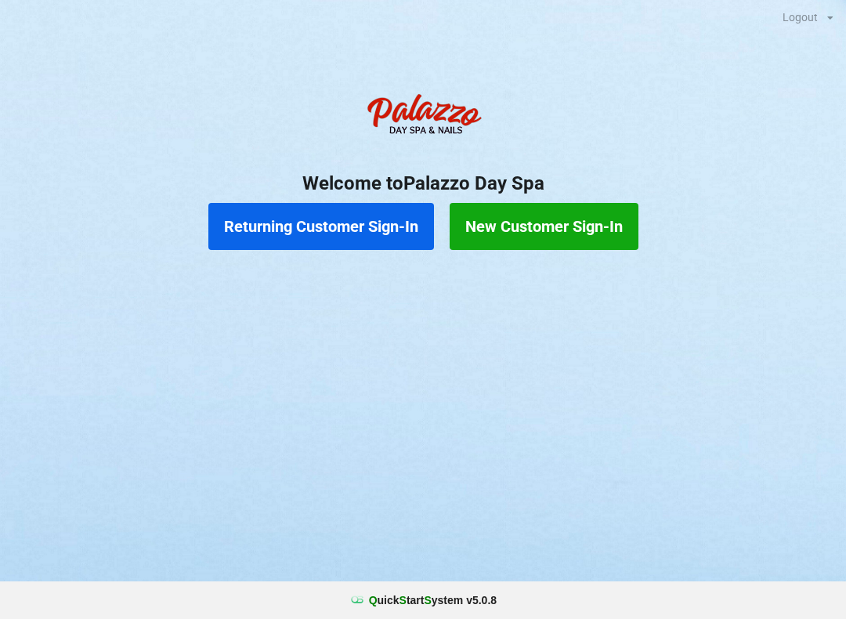
click at [302, 212] on button "Returning Customer Sign-In" at bounding box center [321, 226] width 226 height 47
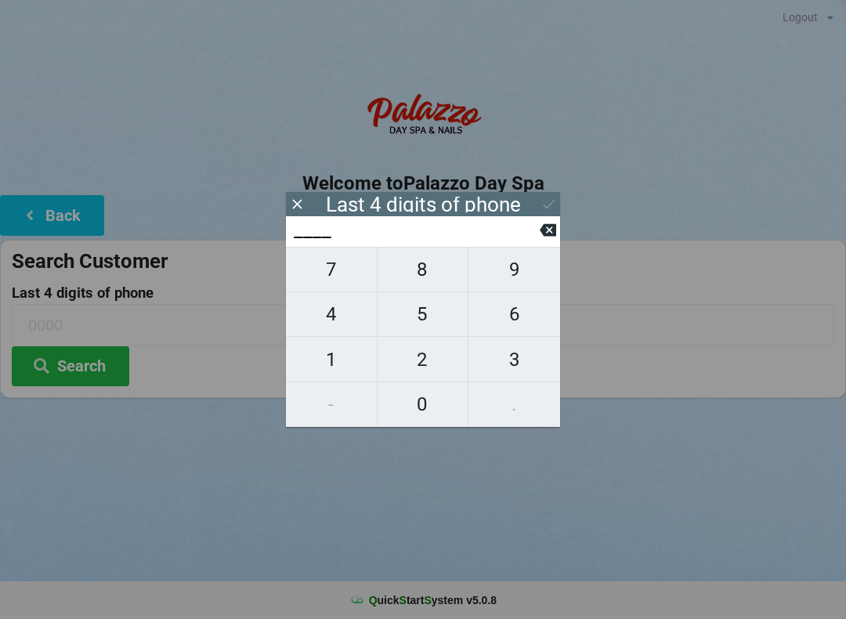
click at [343, 317] on span "4" at bounding box center [331, 314] width 91 height 33
type input "4___"
click at [338, 275] on span "7" at bounding box center [331, 269] width 91 height 33
type input "47__"
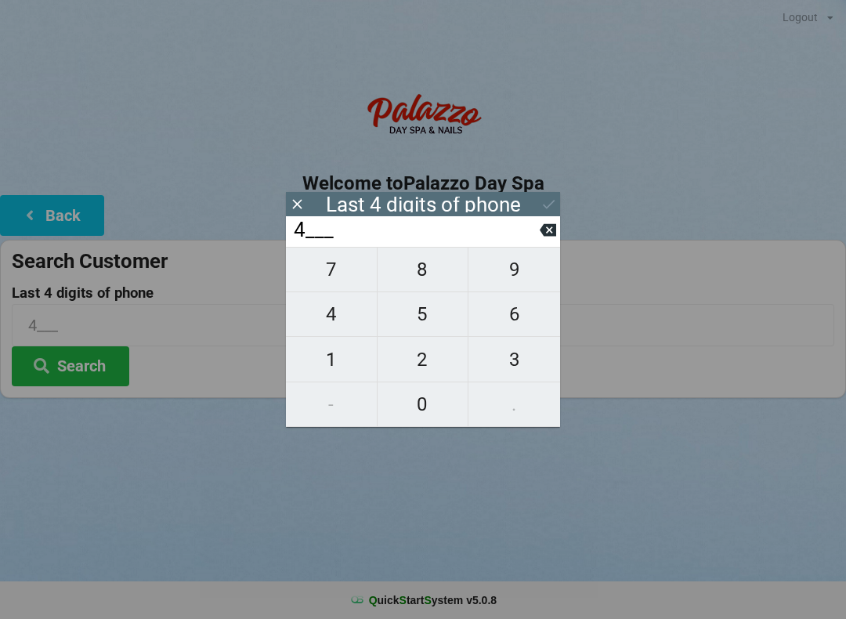
type input "47__"
click at [350, 327] on span "4" at bounding box center [331, 314] width 91 height 33
type input "474_"
click at [526, 319] on span "6" at bounding box center [515, 314] width 92 height 33
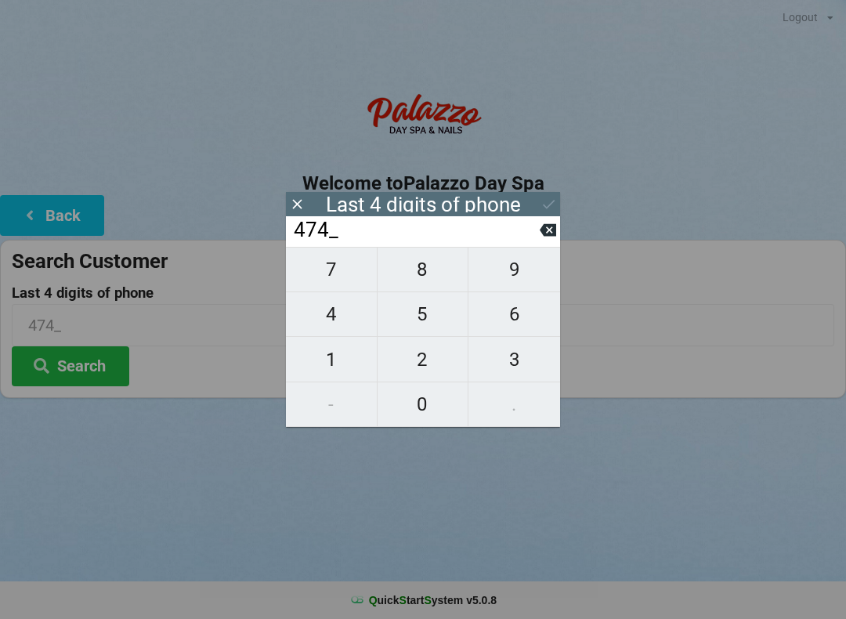
type input "4746"
click at [550, 237] on icon at bounding box center [548, 230] width 16 height 13
click at [539, 243] on input "474_" at bounding box center [416, 230] width 248 height 25
click at [542, 241] on button at bounding box center [548, 229] width 16 height 21
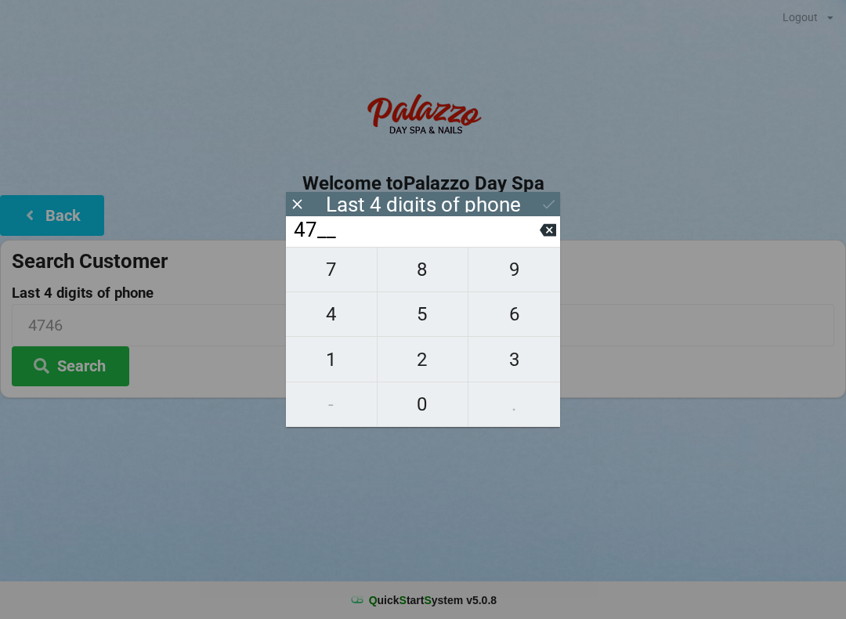
click at [552, 235] on icon at bounding box center [548, 230] width 16 height 13
click at [549, 237] on icon at bounding box center [548, 230] width 16 height 13
click at [523, 317] on span "6" at bounding box center [515, 314] width 92 height 33
type input "6___"
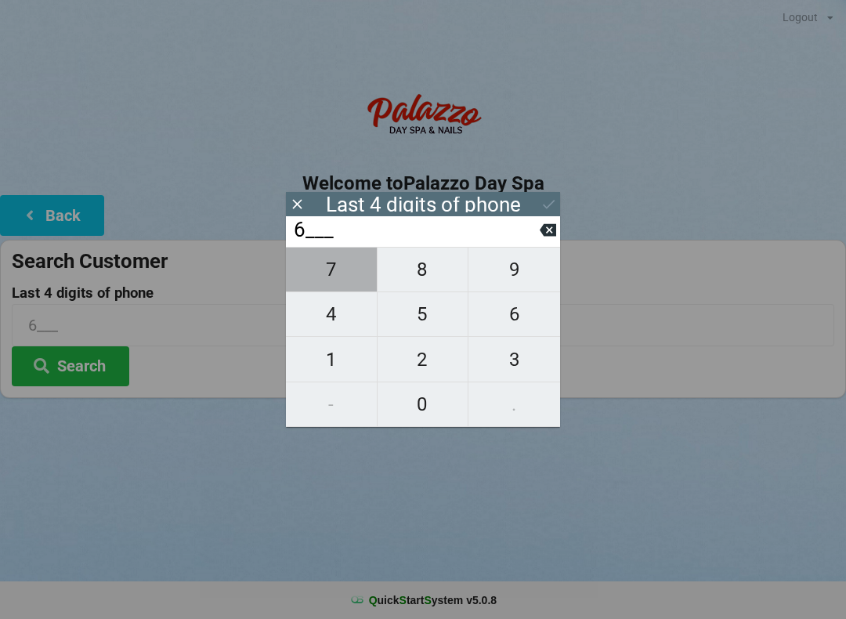
click at [348, 273] on span "7" at bounding box center [331, 269] width 91 height 33
type input "67__"
click at [342, 279] on span "7" at bounding box center [331, 269] width 91 height 33
type input "677_"
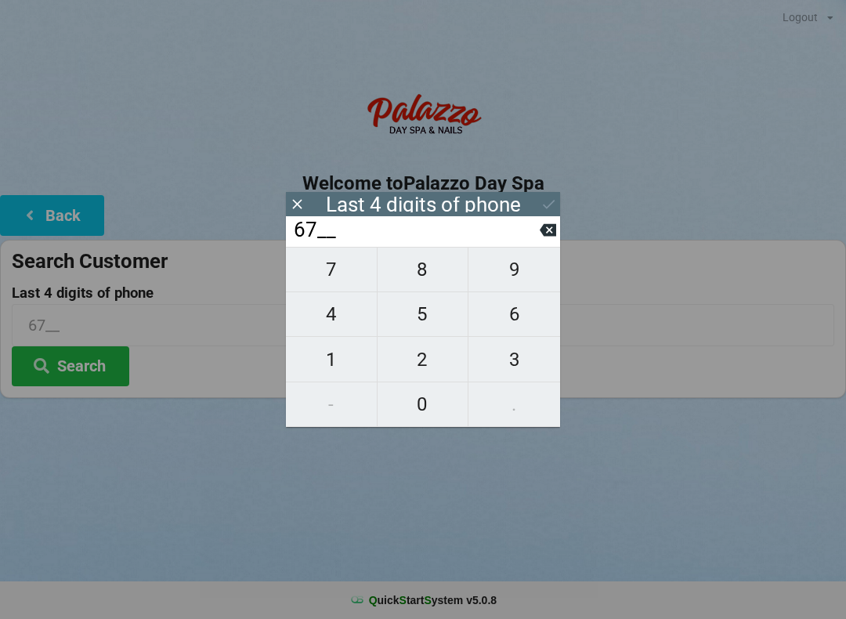
type input "677_"
click at [514, 269] on span "9" at bounding box center [515, 269] width 92 height 33
type input "6779"
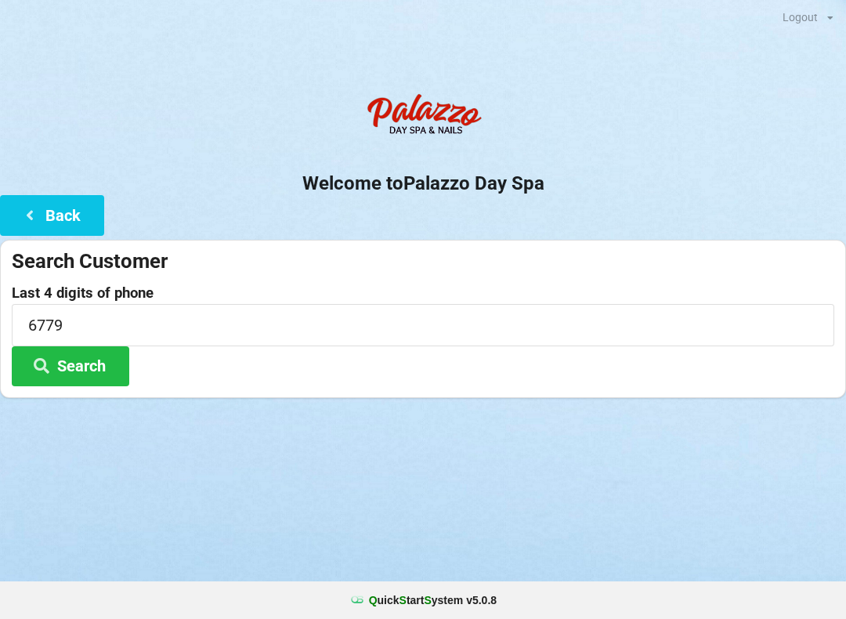
click at [105, 353] on button "Search" at bounding box center [71, 366] width 118 height 40
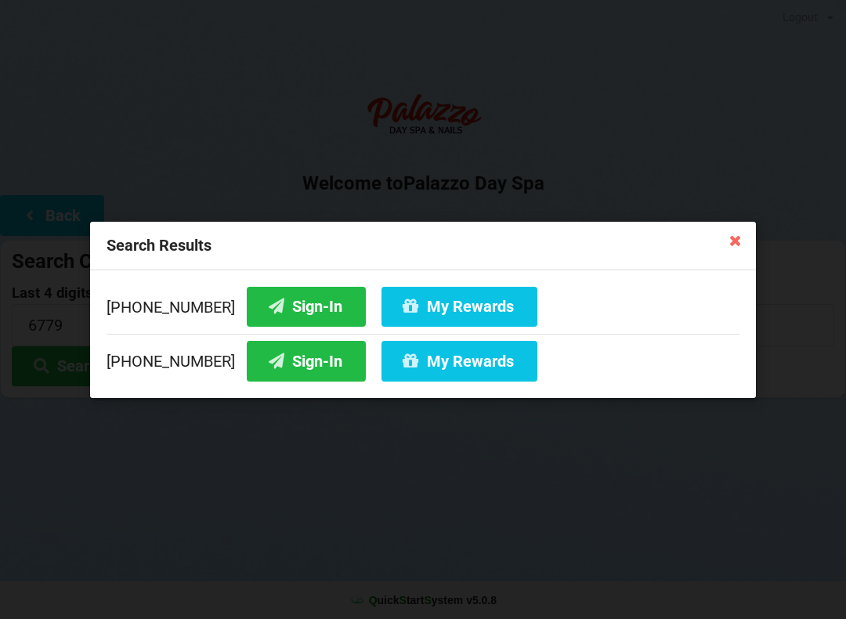
click at [726, 244] on icon at bounding box center [735, 239] width 25 height 25
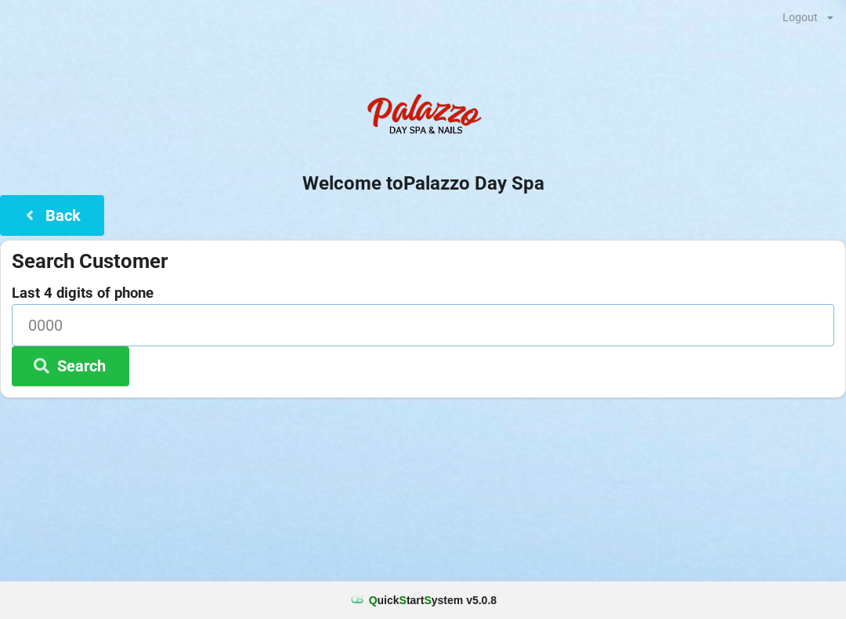
click at [107, 331] on input at bounding box center [423, 325] width 823 height 42
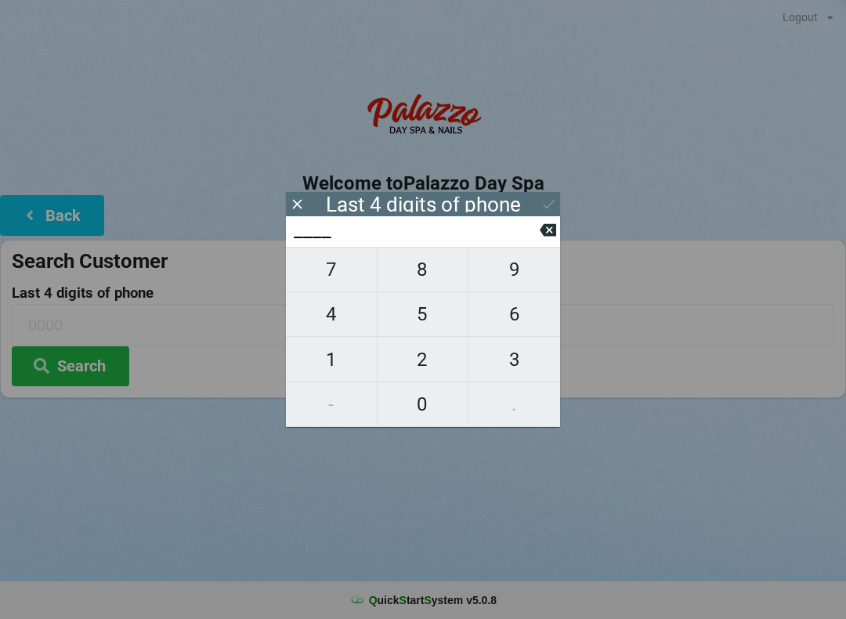
click at [327, 285] on span "7" at bounding box center [331, 269] width 91 height 33
type input "7___"
click at [435, 286] on span "8" at bounding box center [423, 269] width 91 height 33
type input "78__"
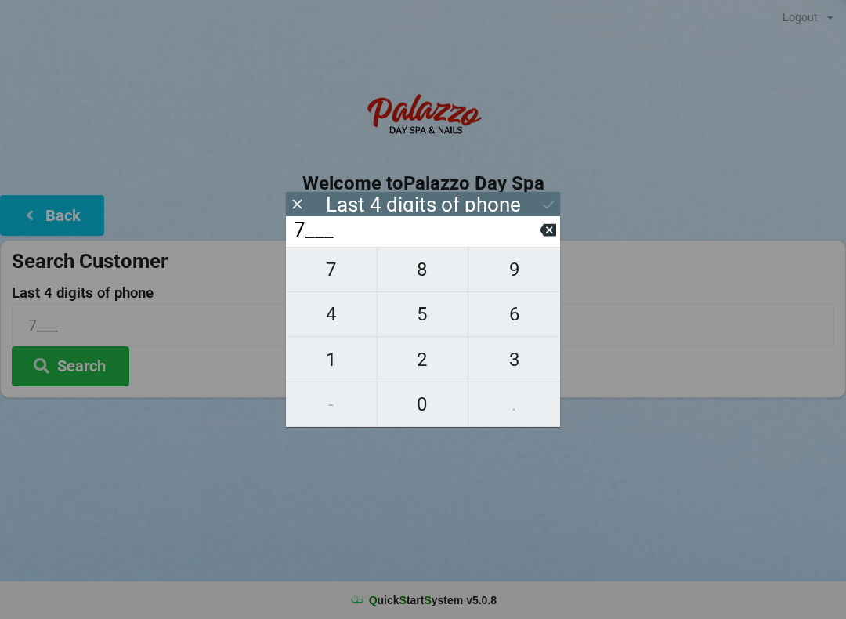
type input "78__"
click at [438, 292] on button "8" at bounding box center [424, 269] width 92 height 45
type input "788_"
click at [543, 237] on icon at bounding box center [548, 230] width 16 height 13
click at [541, 237] on icon at bounding box center [548, 230] width 16 height 16
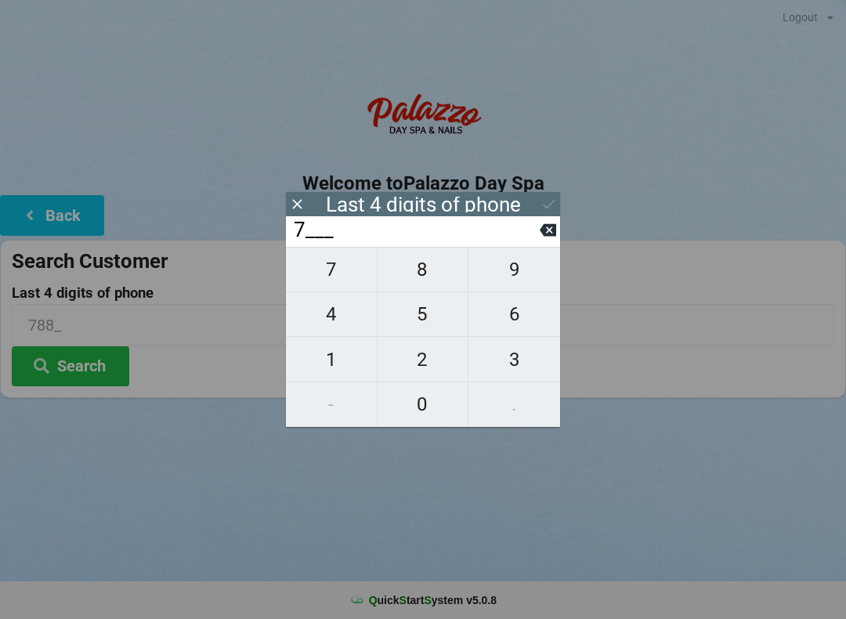
click at [542, 236] on icon at bounding box center [548, 230] width 16 height 13
type input "____"
click at [521, 277] on span "9" at bounding box center [515, 269] width 92 height 33
type input "9___"
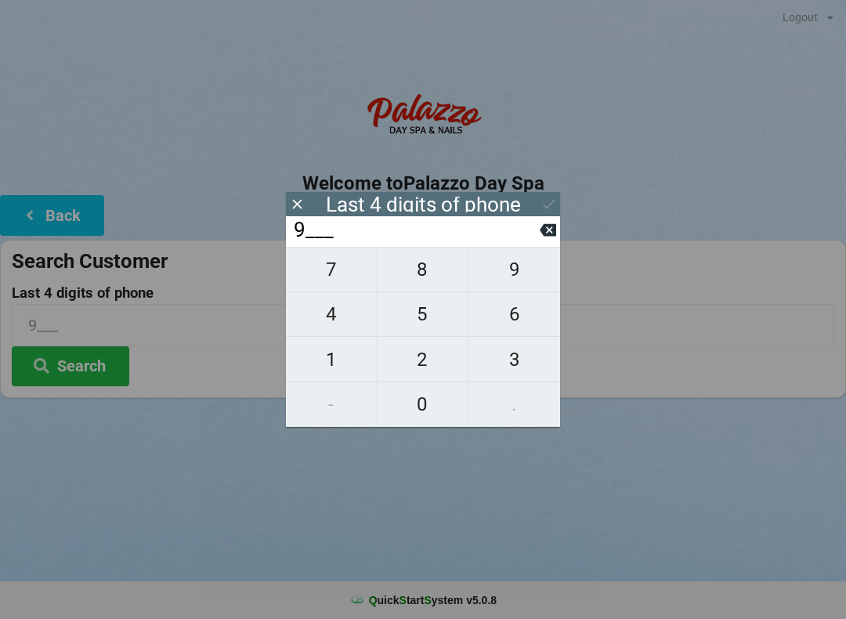
click at [332, 277] on span "7" at bounding box center [331, 269] width 91 height 33
type input "97__"
click at [333, 317] on span "4" at bounding box center [331, 314] width 91 height 33
type input "974_"
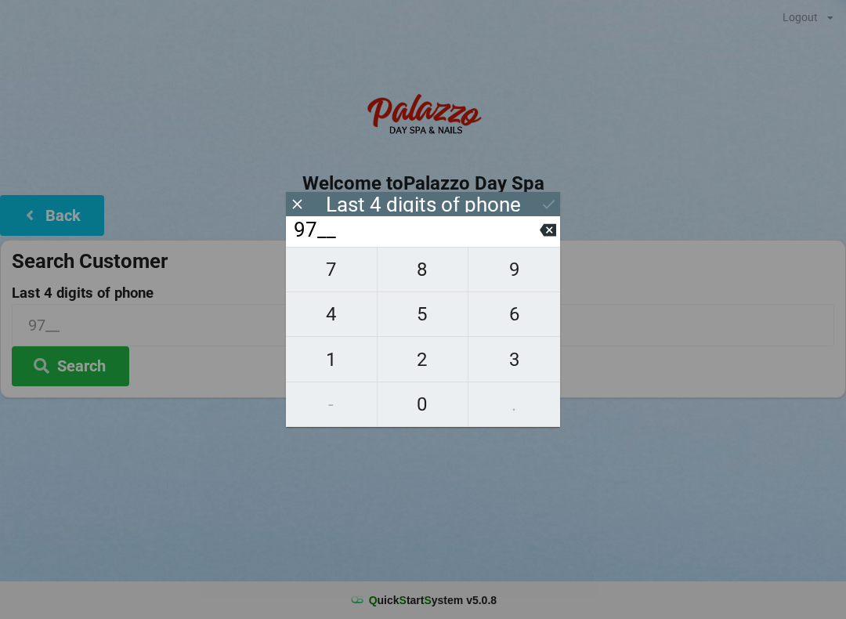
type input "974_"
click at [426, 278] on span "8" at bounding box center [423, 269] width 91 height 33
type input "9748"
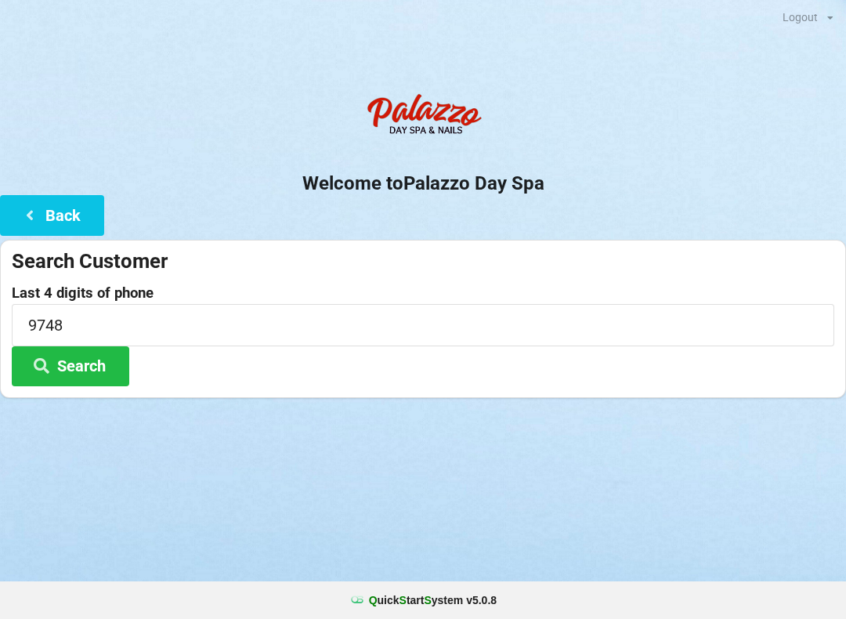
click at [656, 417] on div at bounding box center [423, 417] width 846 height 39
click at [89, 361] on button "Search" at bounding box center [71, 366] width 118 height 40
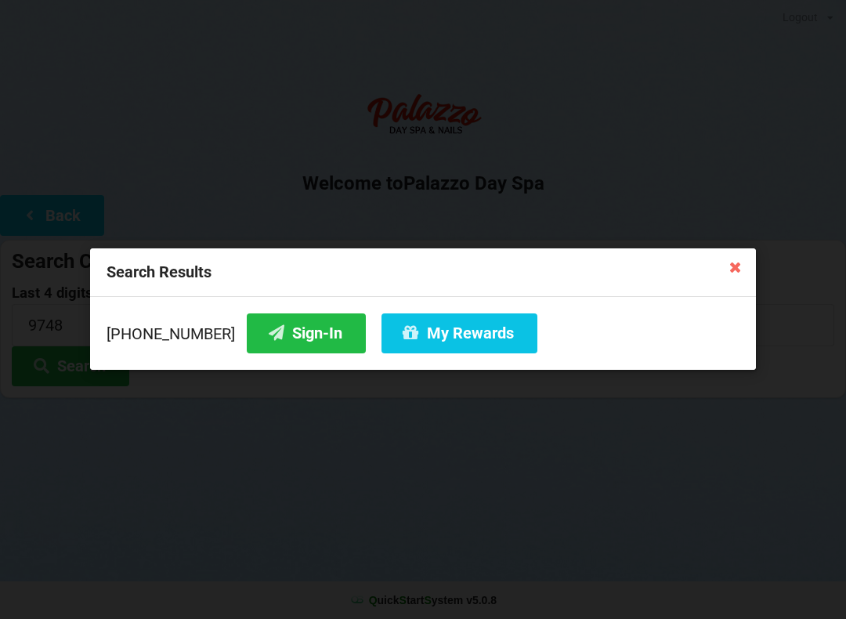
click at [740, 271] on icon at bounding box center [735, 266] width 25 height 25
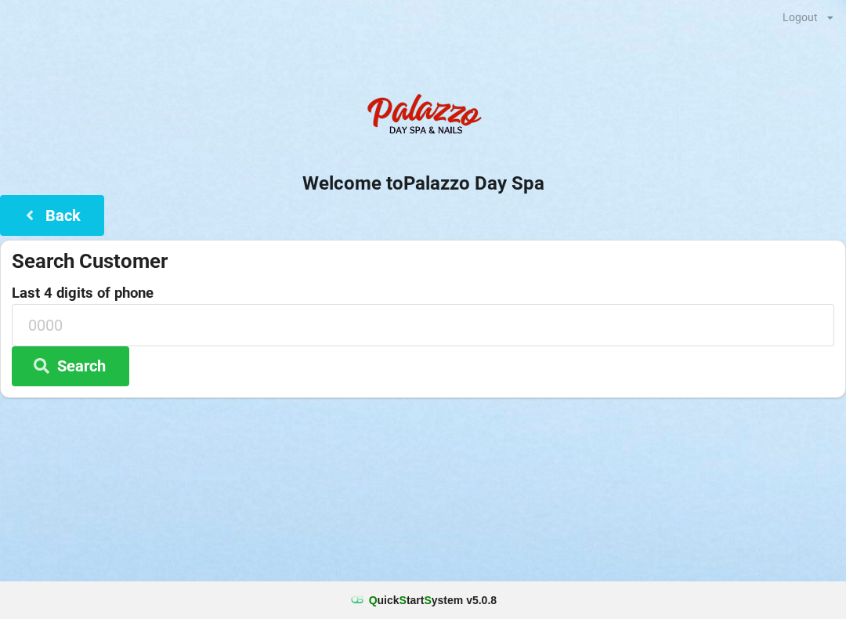
click at [67, 201] on button "Back" at bounding box center [52, 215] width 104 height 40
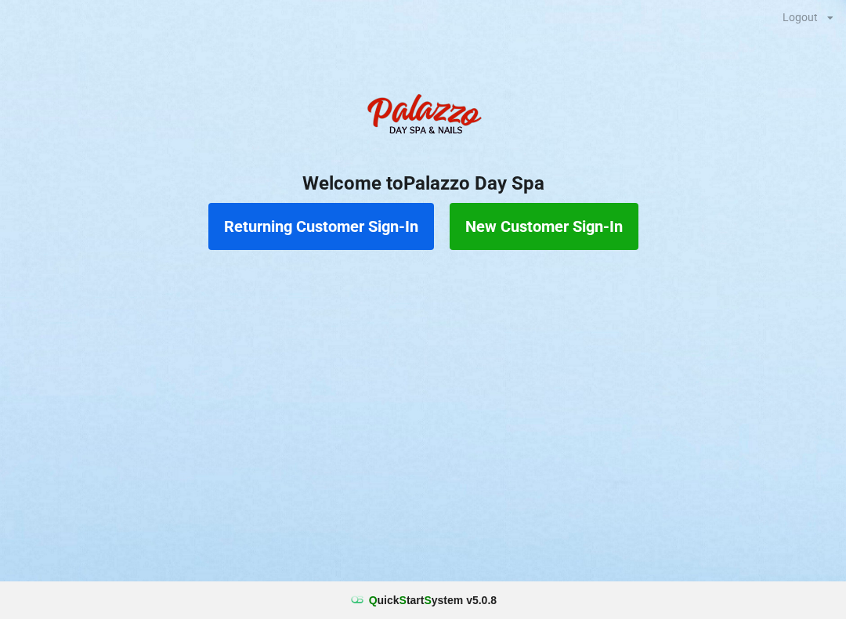
click at [572, 219] on button "New Customer Sign-In" at bounding box center [544, 226] width 189 height 47
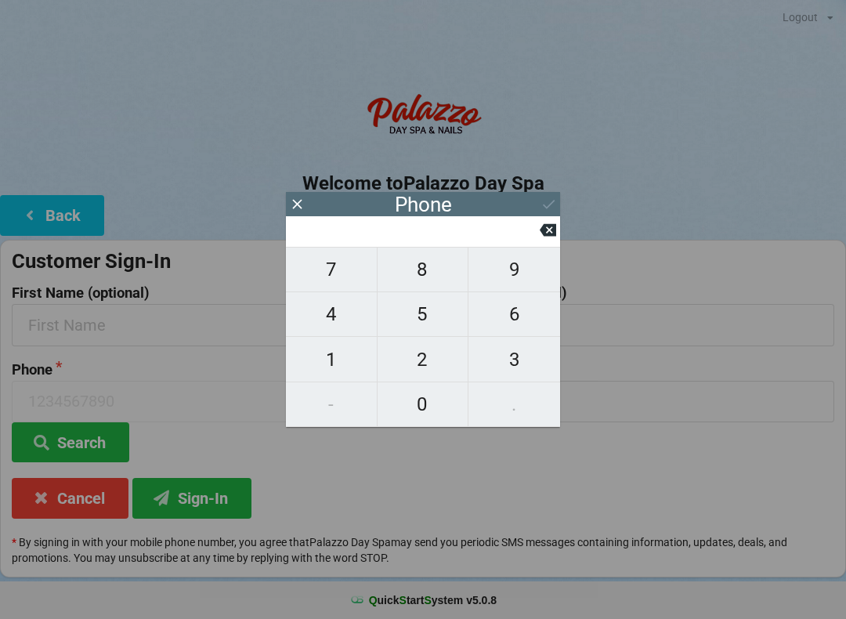
click at [430, 277] on span "8" at bounding box center [423, 269] width 91 height 33
type input "8"
click at [425, 411] on span "0" at bounding box center [423, 404] width 91 height 33
type input "80"
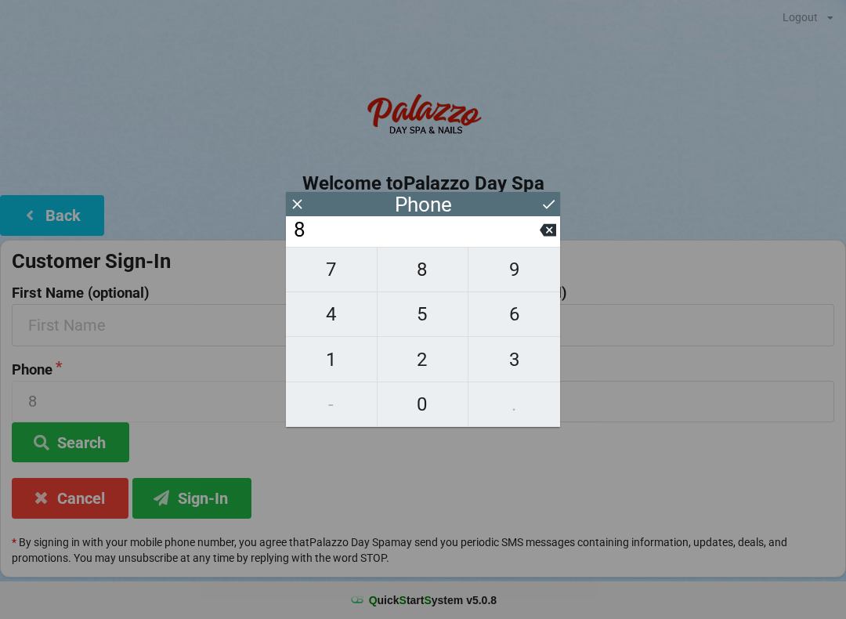
type input "80"
click at [523, 276] on span "9" at bounding box center [515, 269] width 92 height 33
type input "809"
click at [543, 236] on icon at bounding box center [548, 230] width 16 height 13
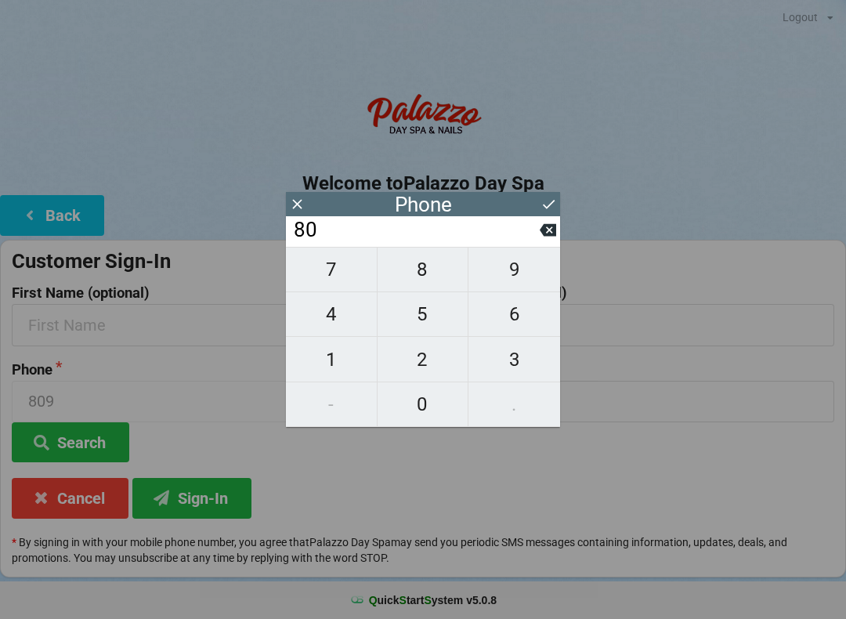
click at [512, 371] on span "3" at bounding box center [515, 359] width 92 height 33
type input "803"
click at [428, 331] on span "5" at bounding box center [423, 314] width 91 height 33
type input "8035"
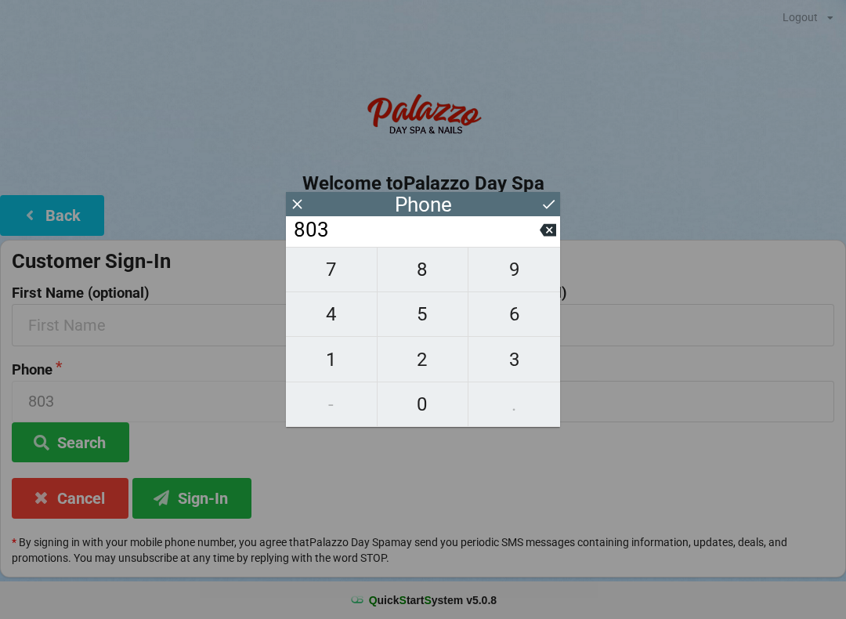
type input "8035"
click at [516, 354] on span "3" at bounding box center [515, 359] width 92 height 33
type input "80353"
click at [428, 409] on span "0" at bounding box center [423, 404] width 91 height 33
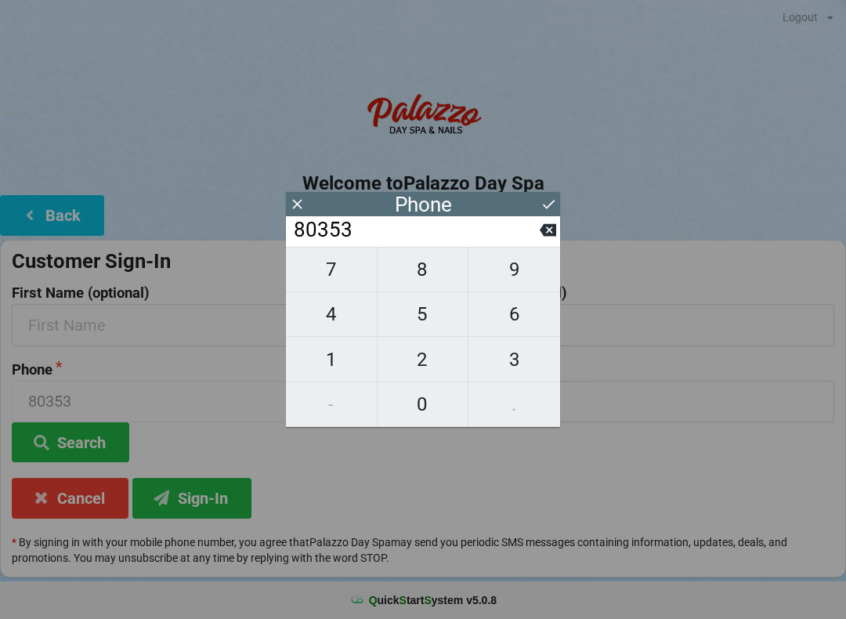
type input "803530"
click at [527, 278] on span "9" at bounding box center [515, 269] width 92 height 33
type input "8035309"
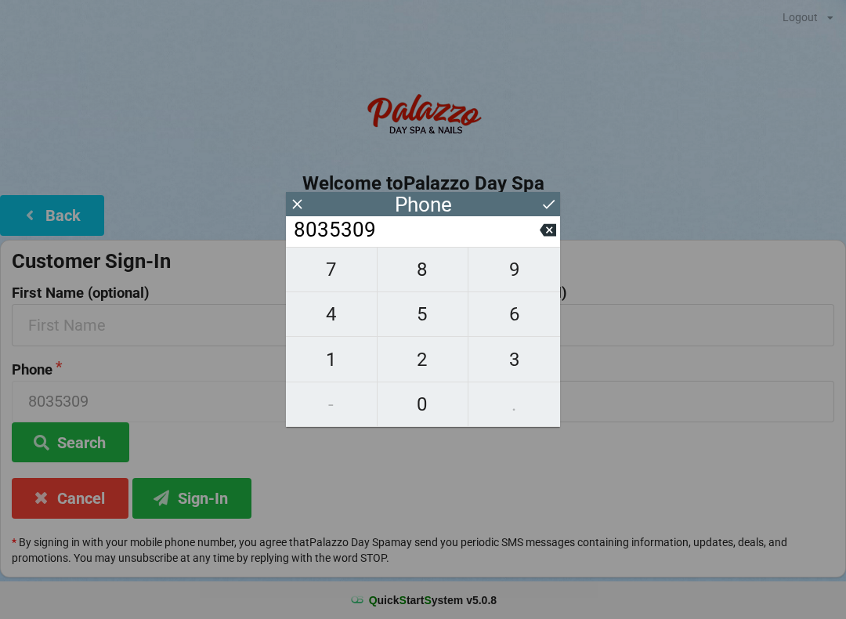
click at [349, 281] on span "7" at bounding box center [331, 269] width 91 height 33
type input "80353097"
click at [339, 325] on span "4" at bounding box center [331, 314] width 91 height 33
type input "803530974"
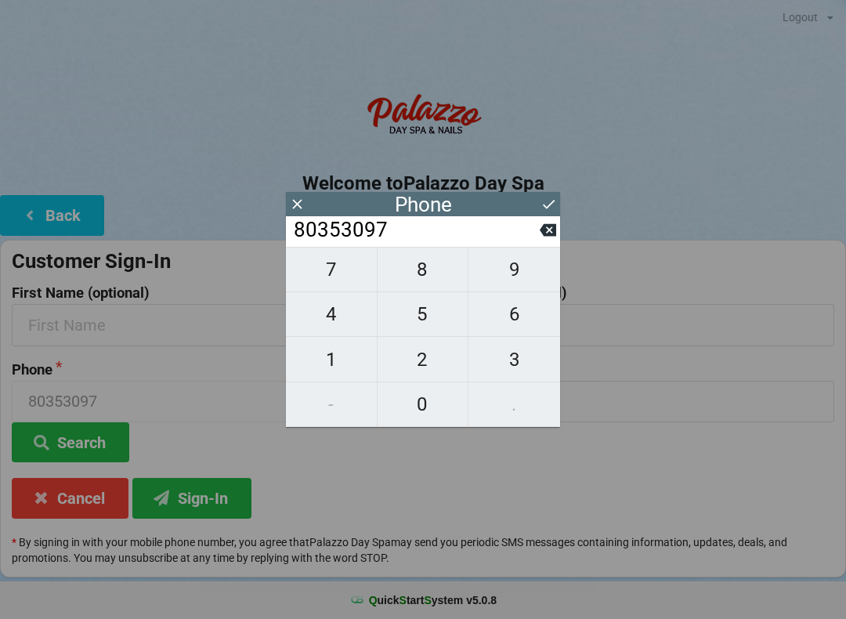
type input "803530974"
click at [424, 284] on span "8" at bounding box center [423, 269] width 91 height 33
type input "8035309748"
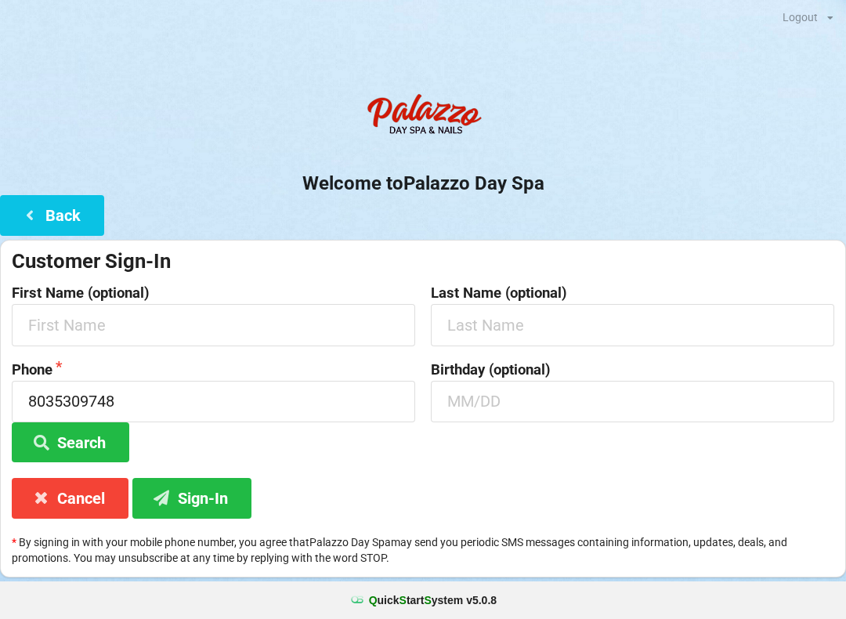
click at [628, 470] on div "Customer Sign-In First Name (optional) Last Name (optional) Phone [PHONE_NUMBER…" at bounding box center [423, 409] width 846 height 338
click at [160, 317] on input "text" at bounding box center [213, 325] width 403 height 42
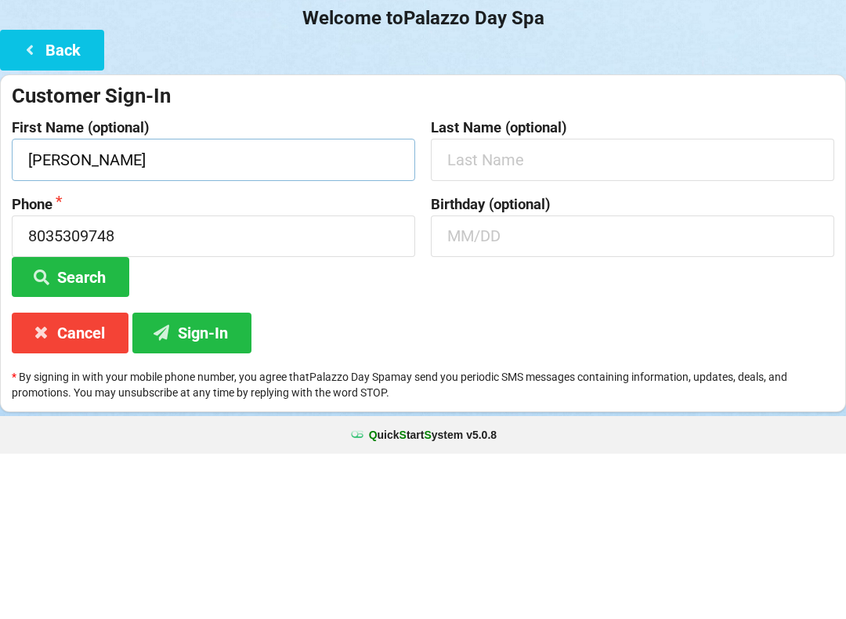
type input "[PERSON_NAME]"
click at [531, 304] on input "text" at bounding box center [632, 325] width 403 height 42
type input "[PERSON_NAME]"
click at [96, 422] on button "Search" at bounding box center [71, 442] width 118 height 40
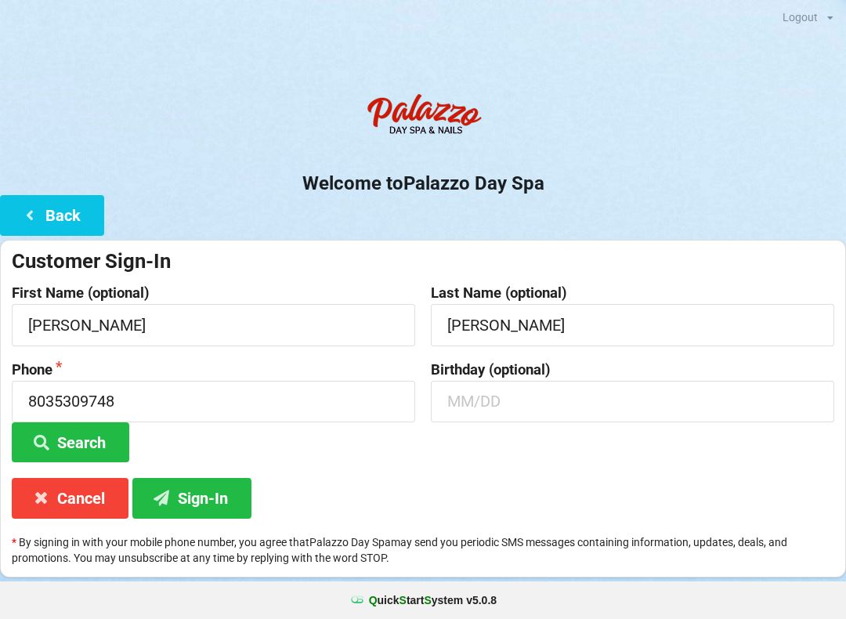
click at [216, 502] on button "Sign-In" at bounding box center [191, 498] width 119 height 40
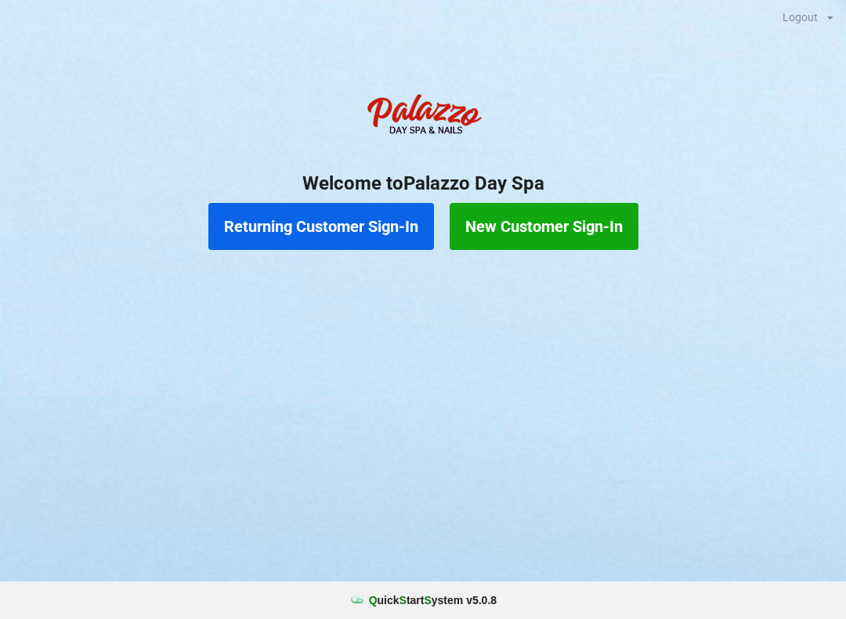
click at [338, 239] on button "Returning Customer Sign-In" at bounding box center [321, 226] width 226 height 47
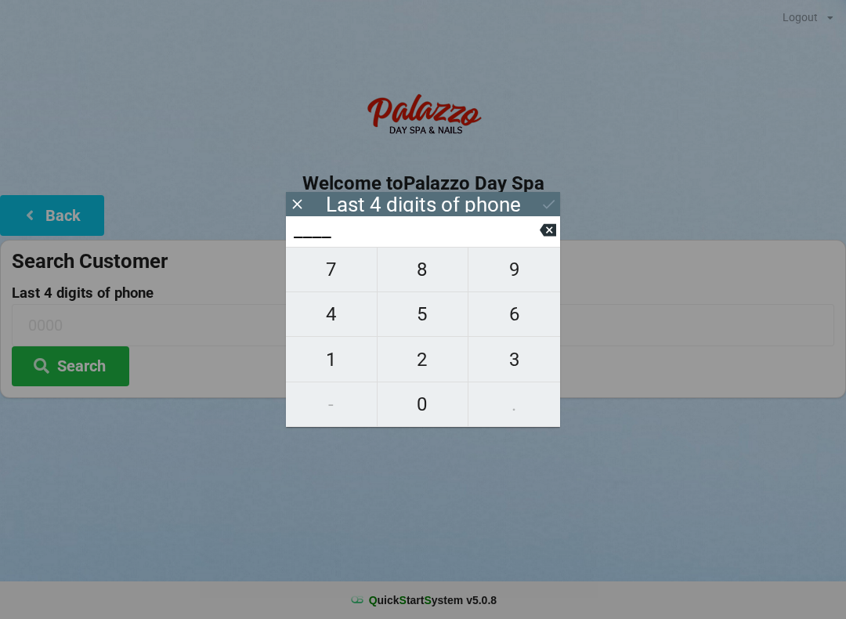
click at [339, 326] on span "4" at bounding box center [331, 314] width 91 height 33
type input "4___"
click at [429, 277] on span "8" at bounding box center [423, 269] width 91 height 33
type input "48__"
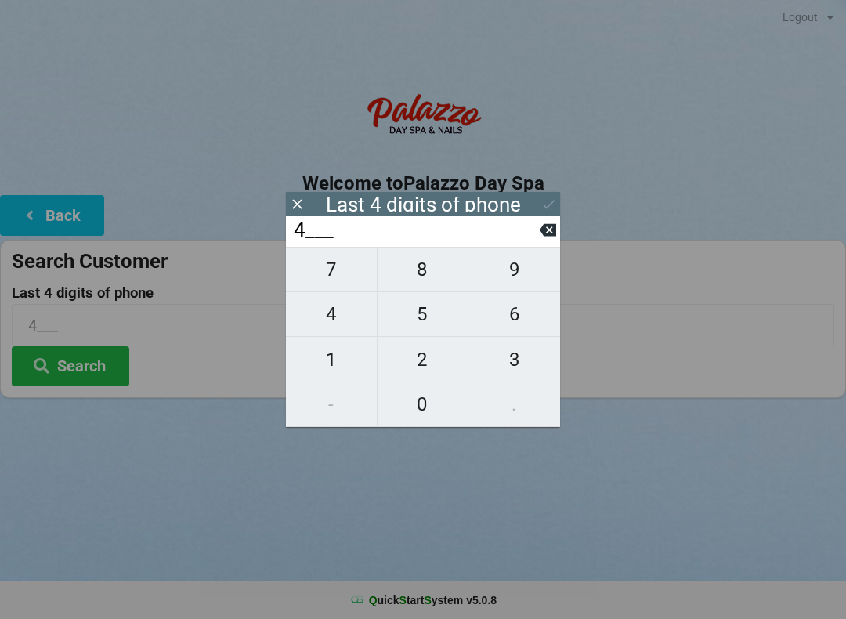
type input "48__"
click at [340, 284] on span "7" at bounding box center [331, 269] width 91 height 33
type input "487_"
click at [441, 403] on span "0" at bounding box center [423, 404] width 91 height 33
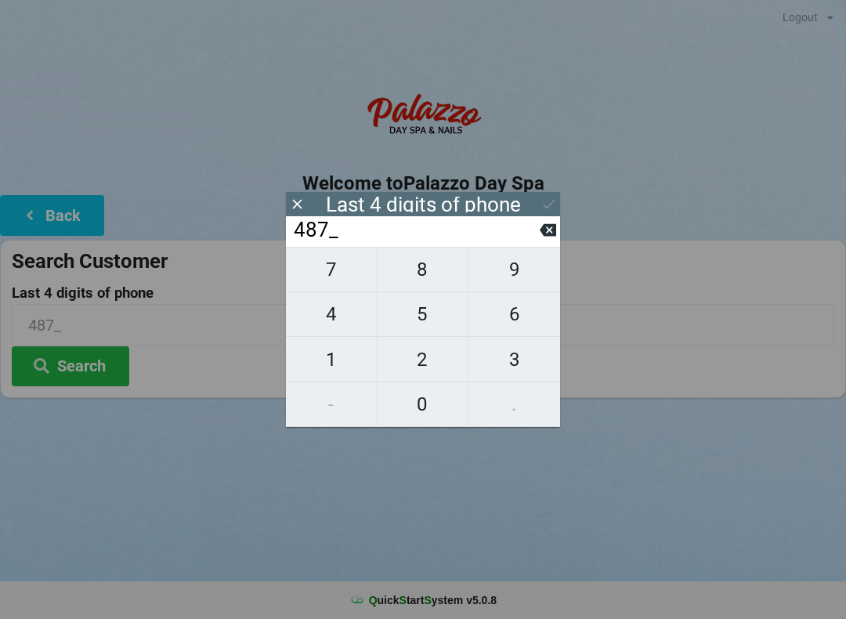
type input "4870"
click at [82, 371] on button "Search" at bounding box center [71, 366] width 118 height 40
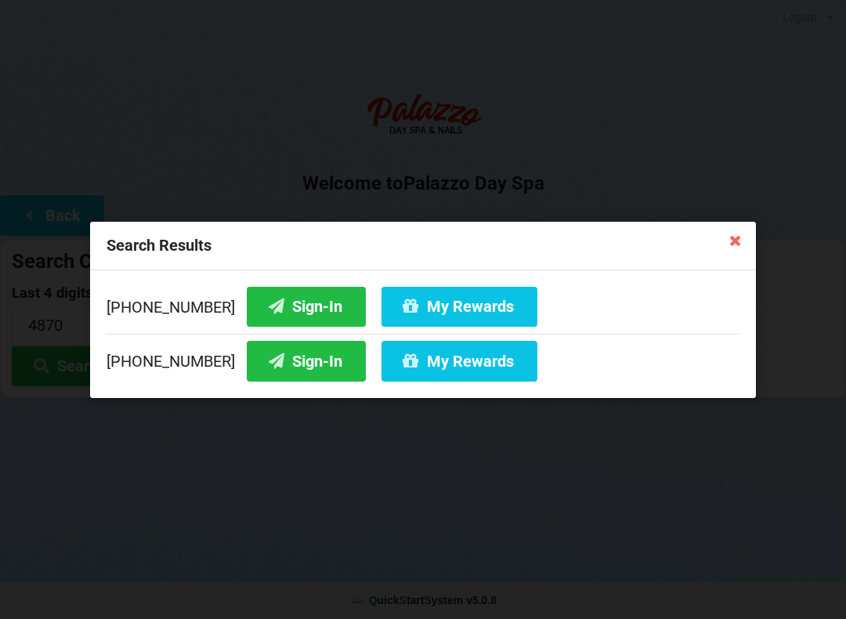
click at [266, 306] on button "Sign-In" at bounding box center [306, 306] width 119 height 40
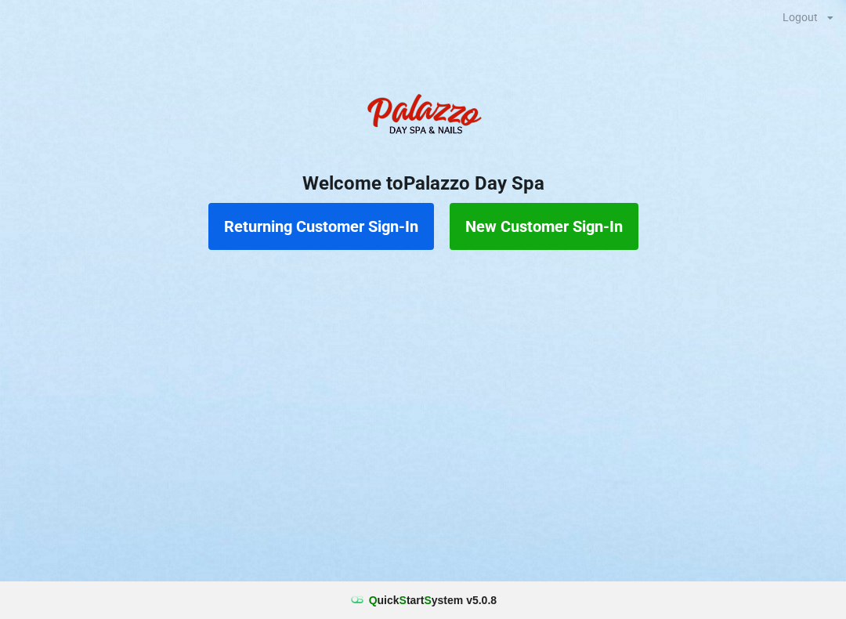
click at [374, 225] on button "Returning Customer Sign-In" at bounding box center [321, 226] width 226 height 47
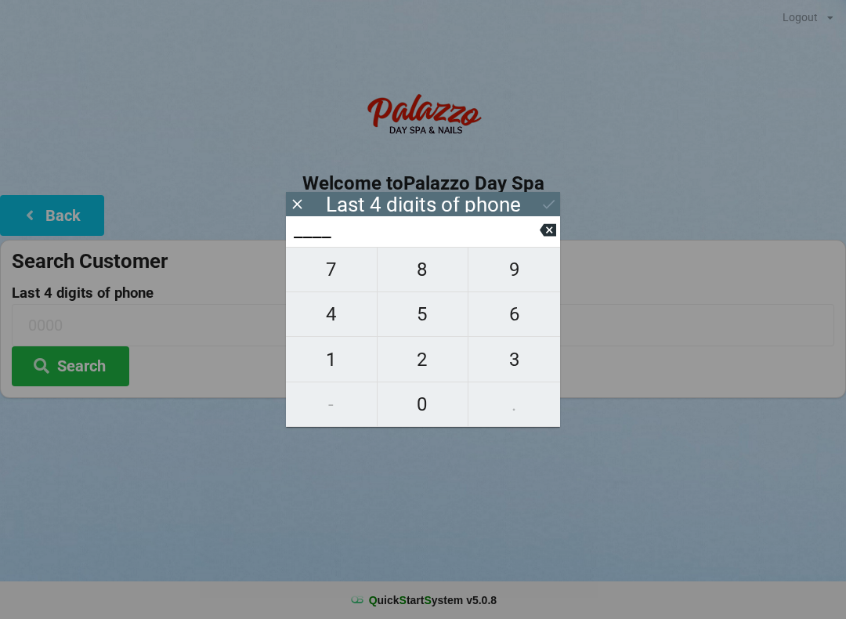
click at [348, 362] on span "1" at bounding box center [331, 359] width 91 height 33
type input "1___"
click at [339, 320] on span "4" at bounding box center [331, 314] width 91 height 33
type input "14__"
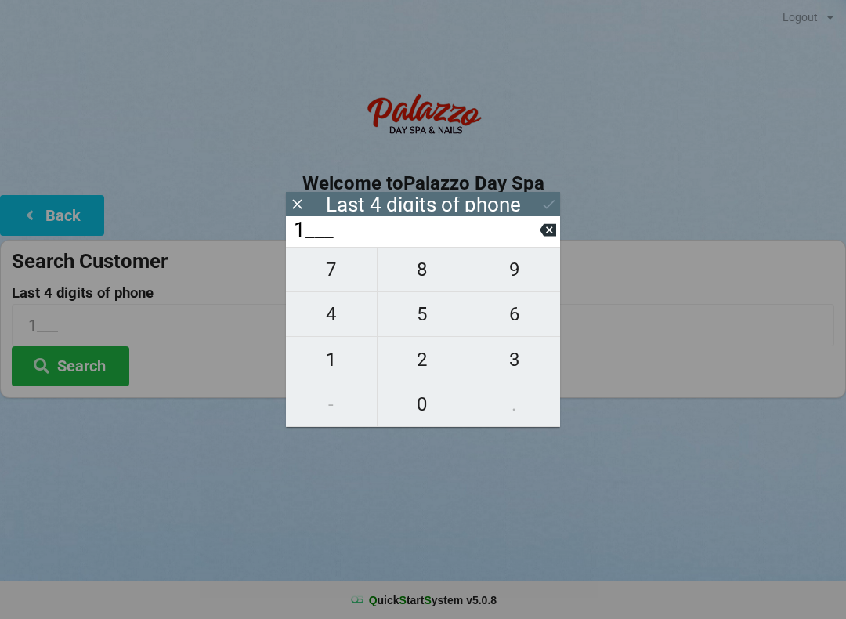
type input "14__"
click at [424, 411] on span "0" at bounding box center [423, 404] width 91 height 33
type input "140_"
click at [517, 284] on span "9" at bounding box center [515, 269] width 92 height 33
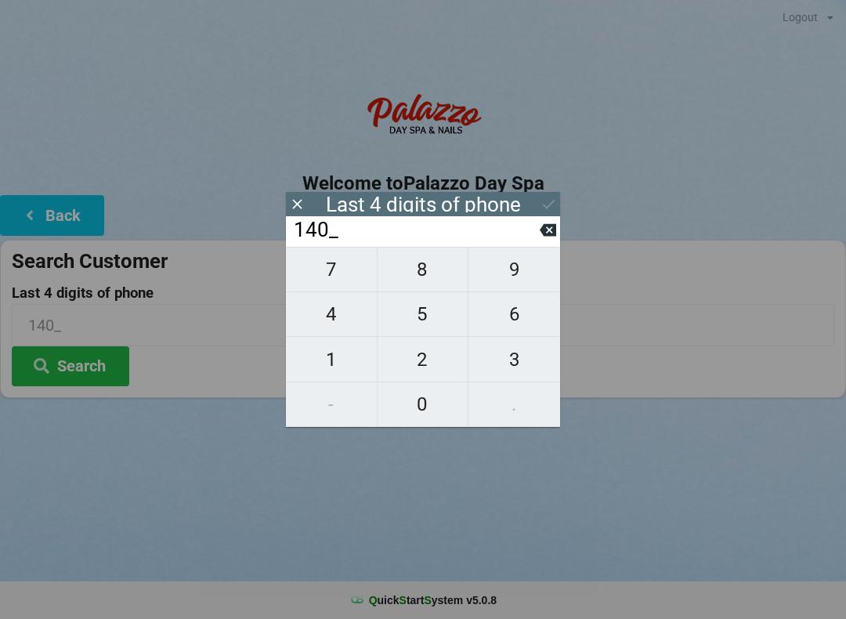
type input "1409"
click at [552, 205] on icon at bounding box center [549, 204] width 16 height 16
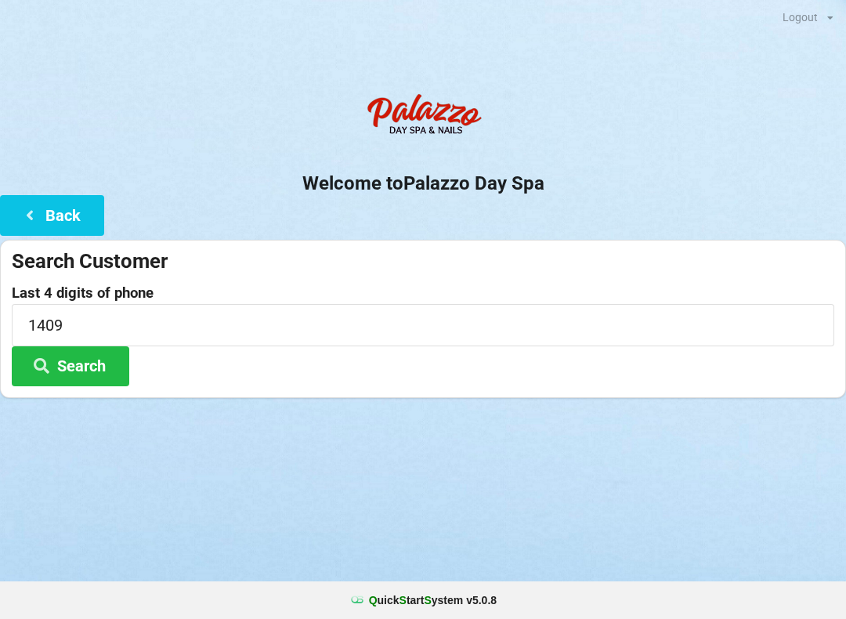
click at [83, 372] on button "Search" at bounding box center [71, 366] width 118 height 40
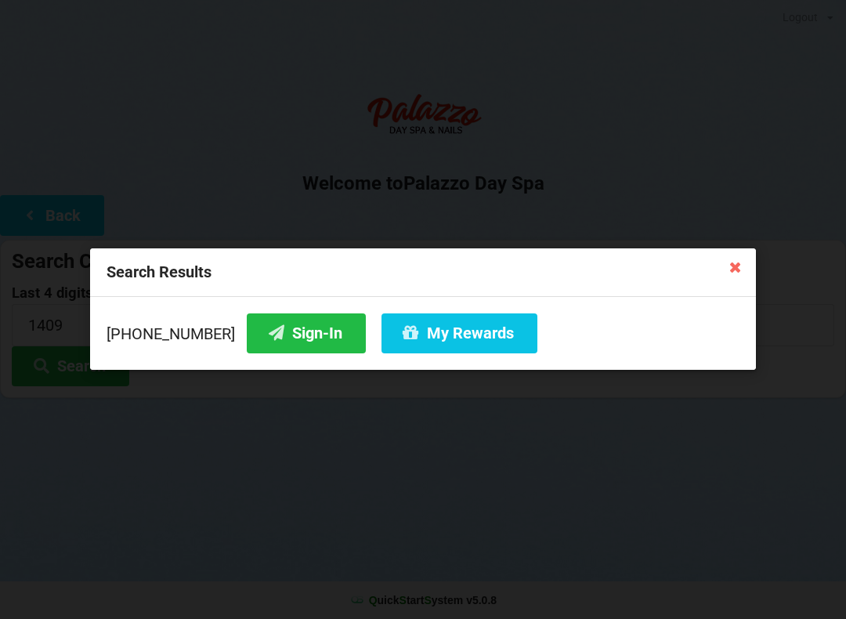
click at [295, 341] on button "Sign-In" at bounding box center [306, 333] width 119 height 40
